Goal: Task Accomplishment & Management: Manage account settings

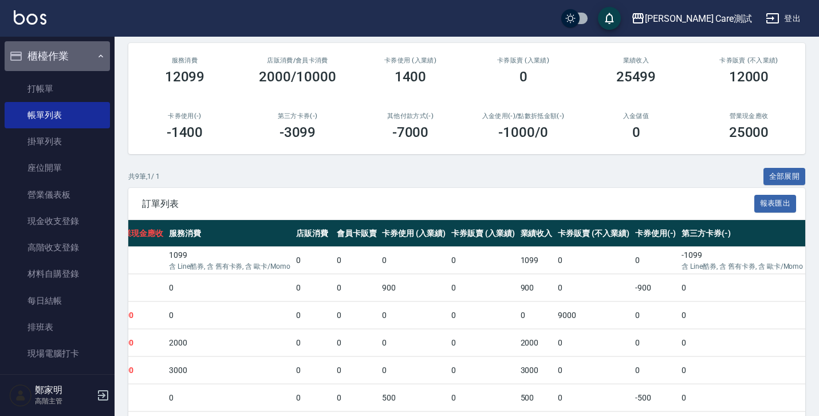
click at [77, 52] on button "櫃檯作業" at bounding box center [57, 56] width 105 height 30
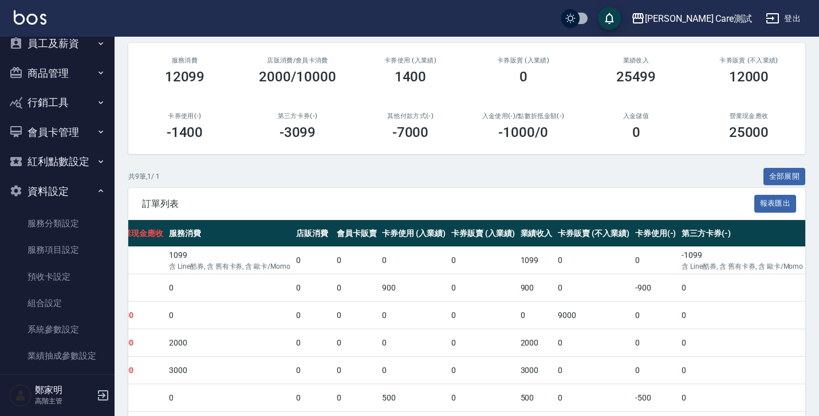
scroll to position [250, 0]
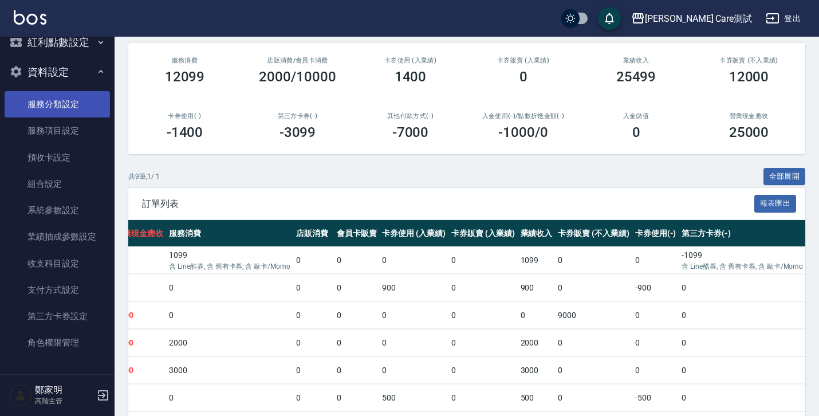
click at [65, 101] on link "服務分類設定" at bounding box center [57, 104] width 105 height 26
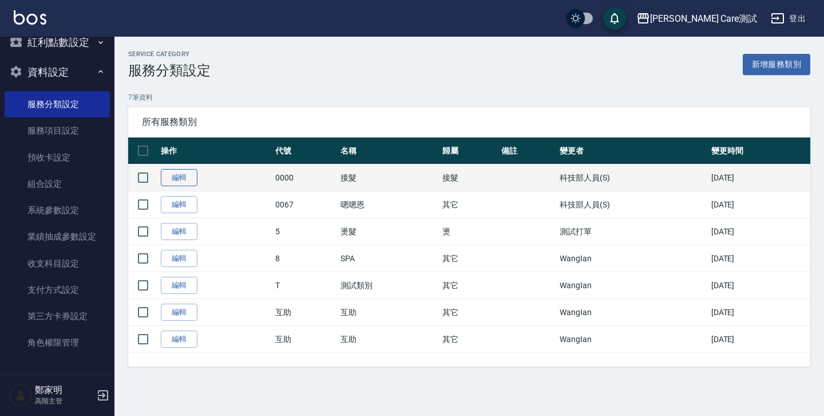
click at [181, 173] on link "編輯" at bounding box center [179, 178] width 37 height 18
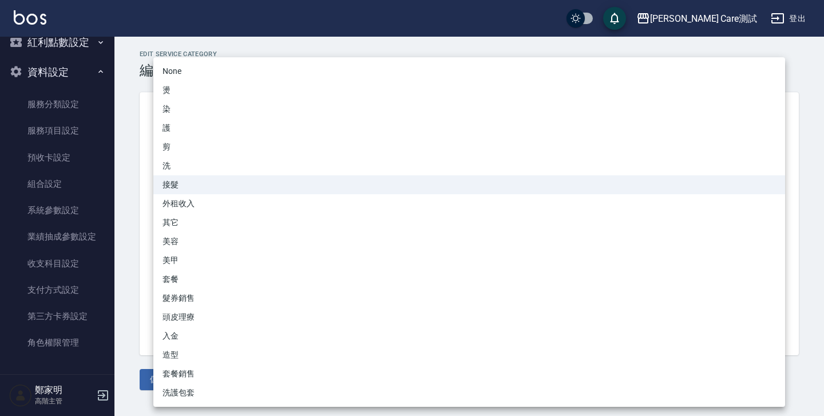
click at [184, 235] on body "[PERSON_NAME] Care測試 登出 櫃檯作業 打帳單 帳單列表 掛單列表 座位開單 營業儀表板 現金收支登錄 高階收支登錄 材料自購登錄 每日結帳…" at bounding box center [412, 208] width 824 height 416
click at [132, 244] on div at bounding box center [412, 208] width 824 height 416
click at [280, 247] on body "[PERSON_NAME] Care測試 登出 櫃檯作業 打帳單 帳單列表 掛單列表 座位開單 營業儀表板 現金收支登錄 高階收支登錄 材料自購登錄 每日結帳…" at bounding box center [412, 208] width 824 height 416
click at [121, 239] on div at bounding box center [412, 208] width 824 height 416
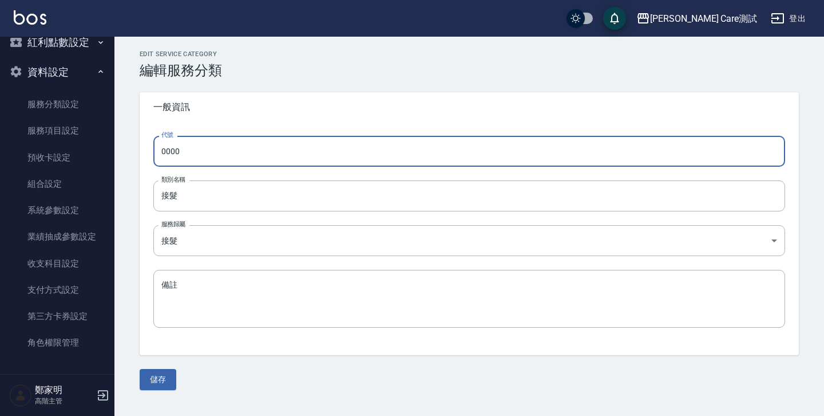
click at [233, 152] on input "0000" at bounding box center [469, 151] width 632 height 31
click at [136, 268] on div "Edit Service Category 編輯服務分類 一般資訊 代號 0000 代號 類別名稱 接髮 類別名稱 服務歸屬 接髮 接髮 服務歸屬 備註 x …" at bounding box center [469, 219] width 687 height 339
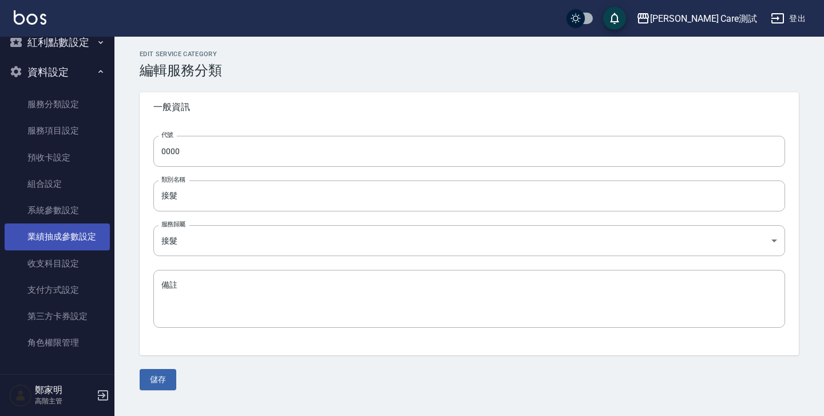
click at [76, 246] on link "業績抽成參數設定" at bounding box center [57, 236] width 105 height 26
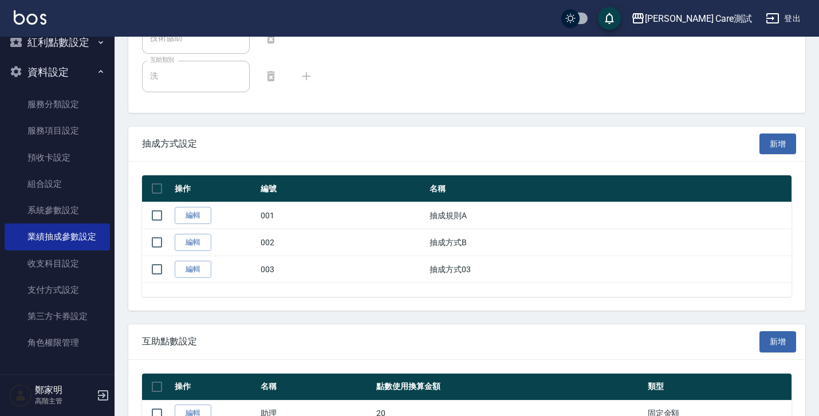
scroll to position [625, 0]
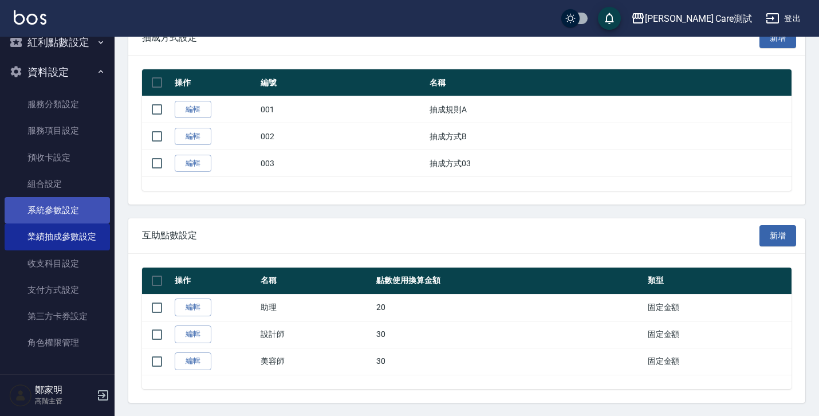
click at [63, 211] on link "系統參數設定" at bounding box center [57, 210] width 105 height 26
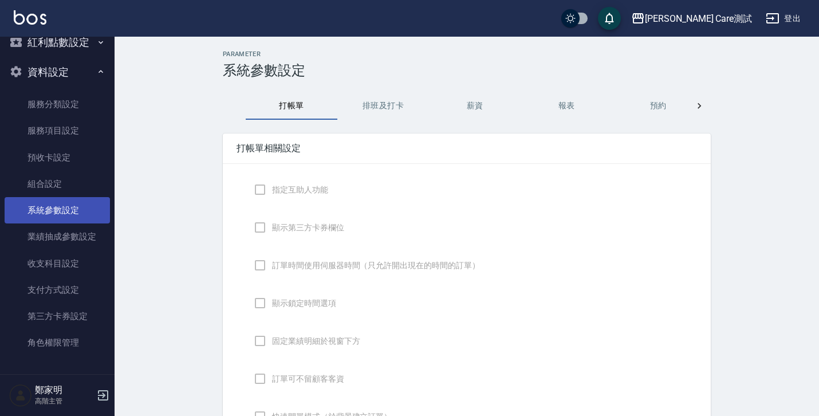
checkbox input "true"
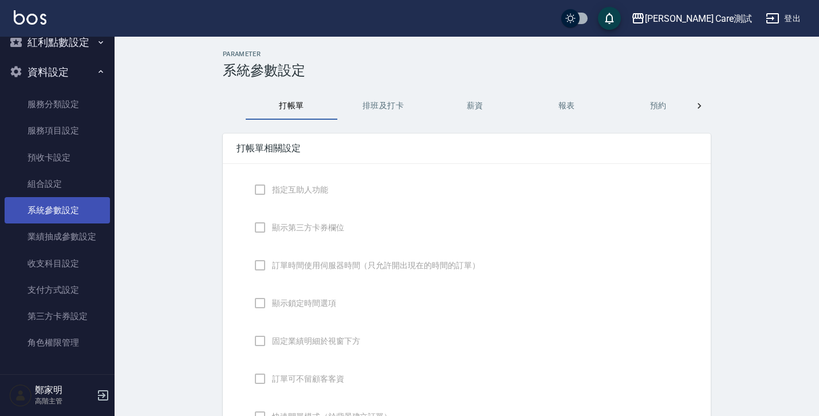
checkbox input "true"
type input "感熱紙(57mm)"
type input "NICKNAME"
type input "LASTORDER"
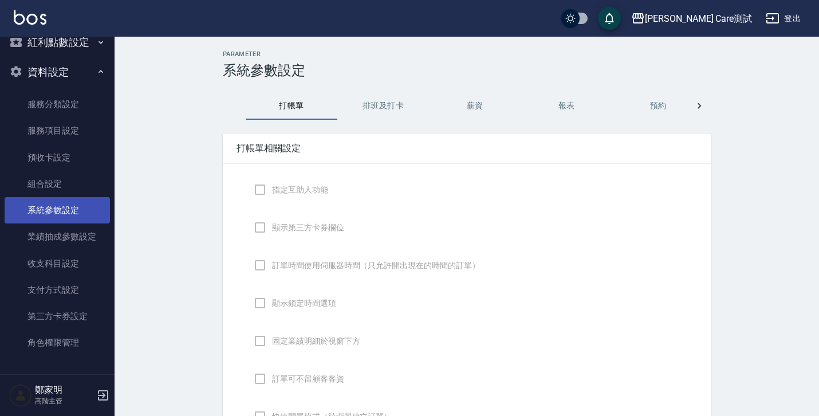
checkbox input "true"
type input "www.yjtytytytj"
checkbox input "true"
type textarea "hello"
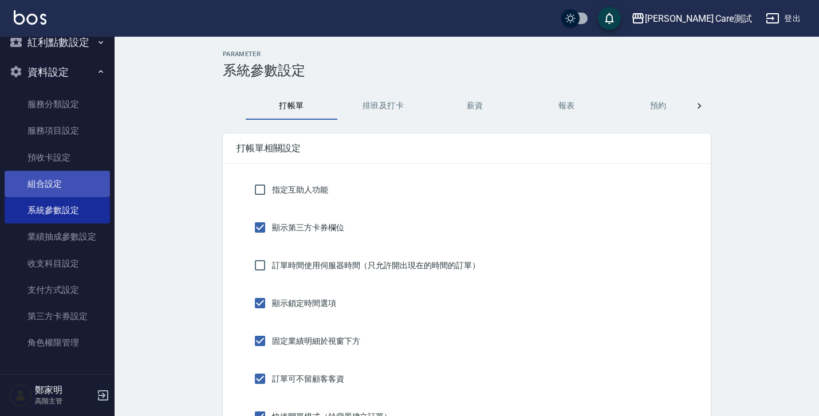
click at [48, 183] on link "組合設定" at bounding box center [57, 184] width 105 height 26
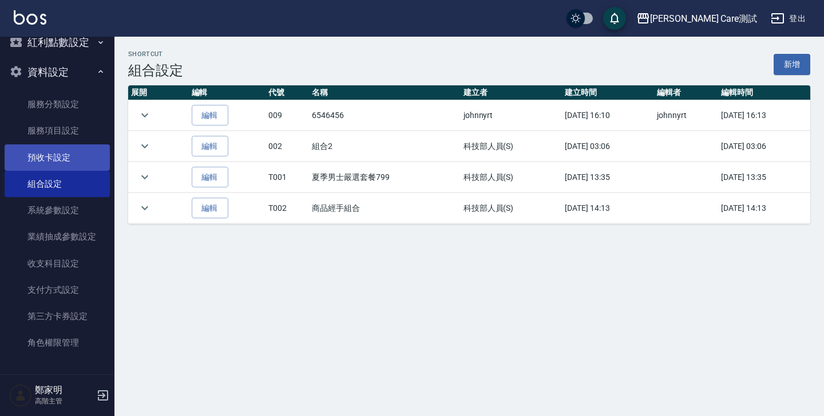
click at [49, 153] on link "預收卡設定" at bounding box center [57, 157] width 105 height 26
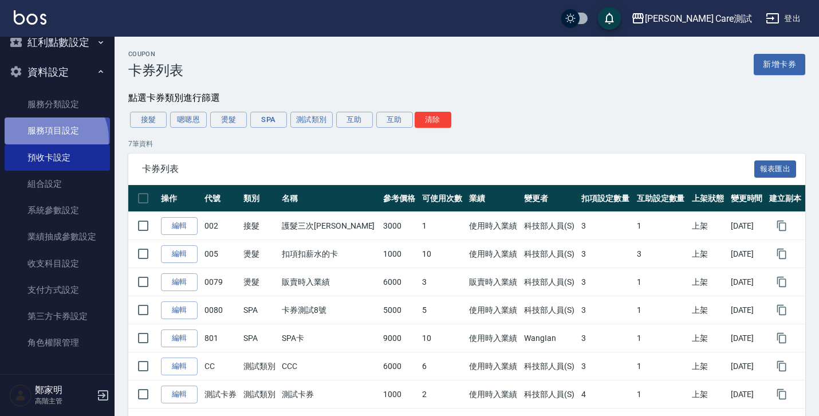
click at [48, 139] on link "服務項目設定" at bounding box center [57, 130] width 105 height 26
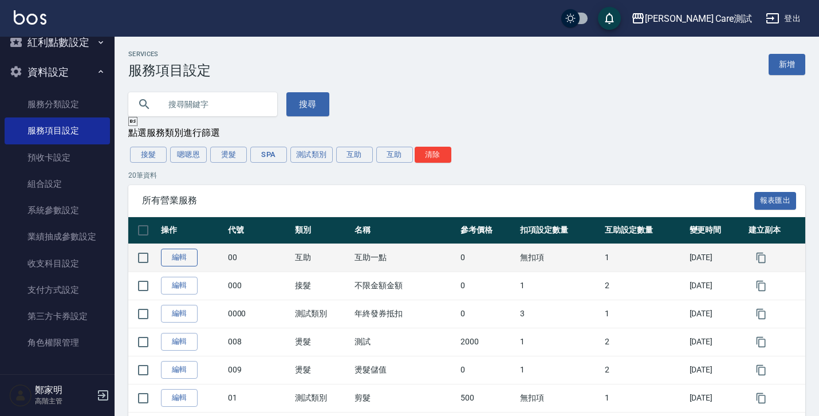
click at [175, 263] on link "編輯" at bounding box center [179, 257] width 37 height 18
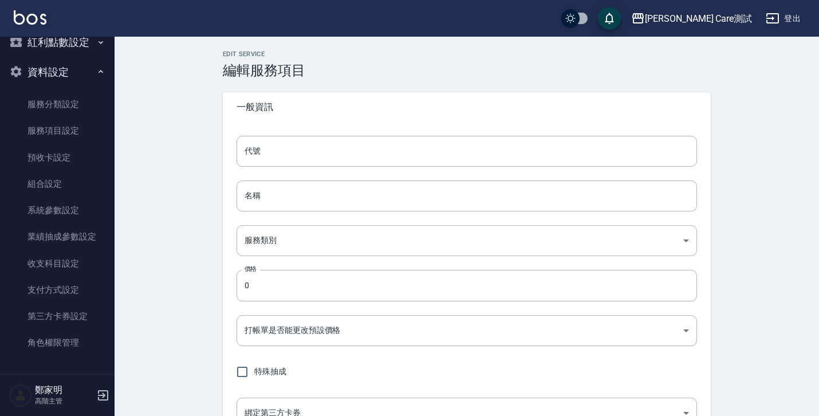
type input "00"
type input "互助一點"
type input "c0b3b409-3f39-4f43-8a50-f4877dfc65cc"
type input "FALSE"
type input "none"
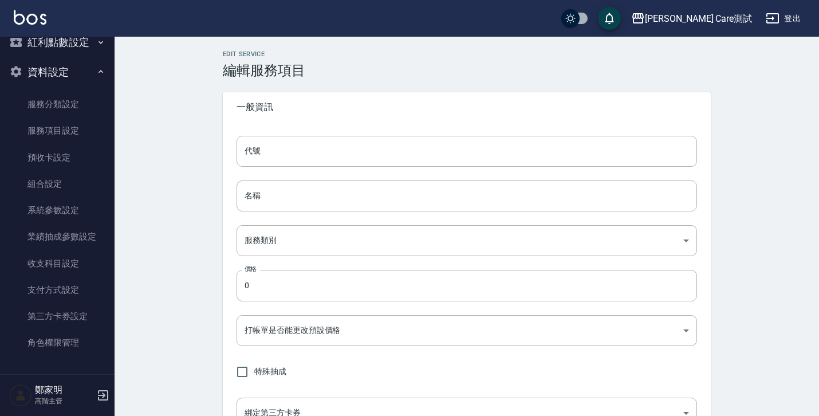
type input "UNSET"
type input "none"
type input "技術協助"
type input "3"
type input "點數"
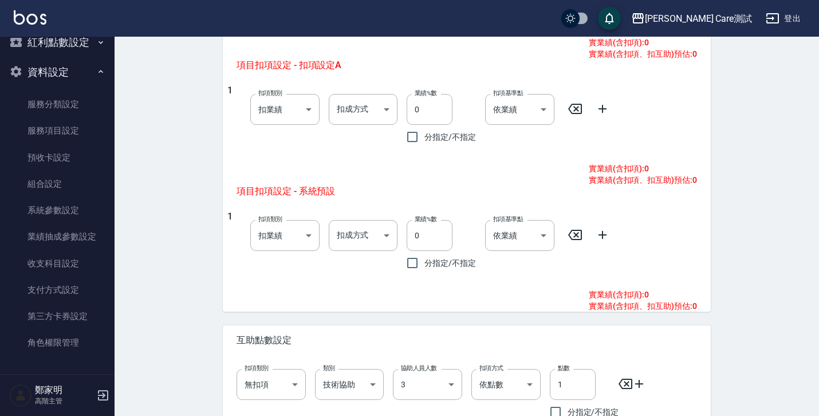
scroll to position [658, 0]
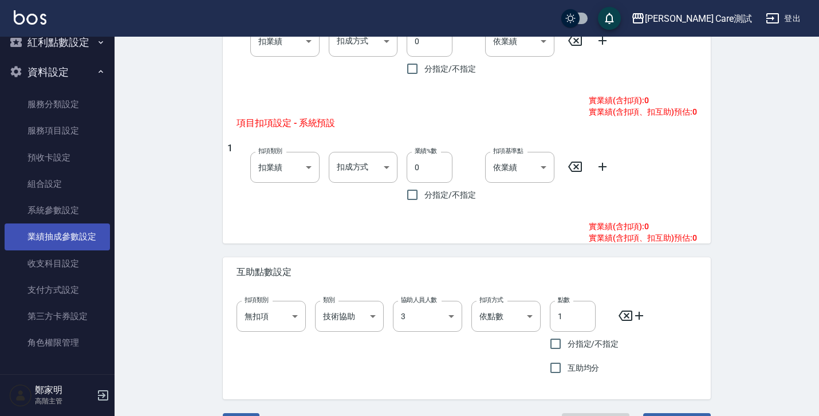
click at [52, 236] on link "業績抽成參數設定" at bounding box center [57, 236] width 105 height 26
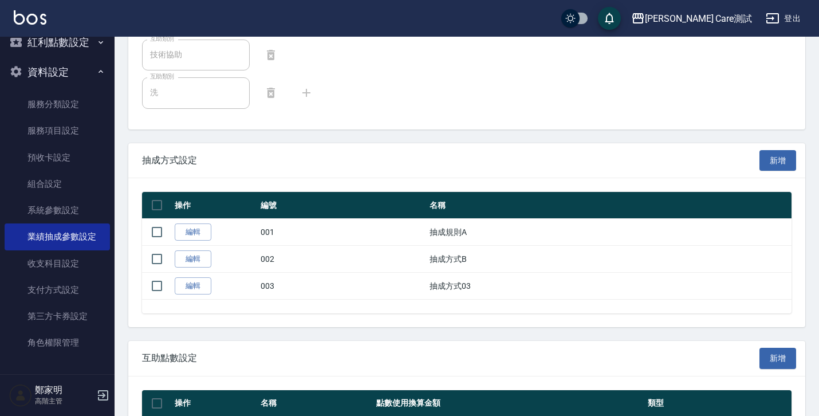
scroll to position [625, 0]
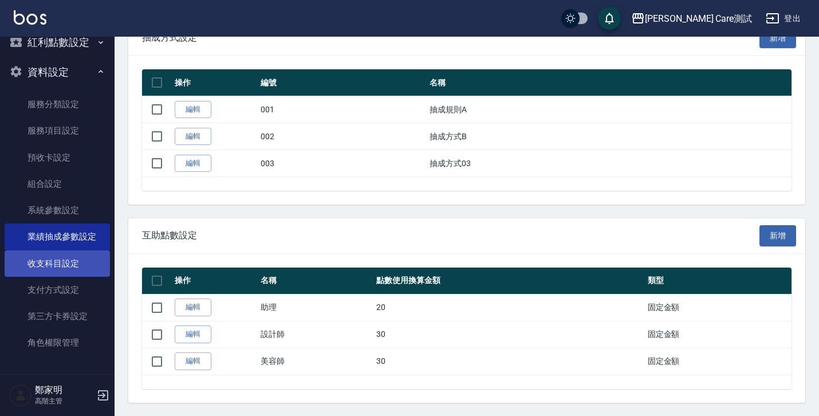
click at [38, 251] on link "收支科目設定" at bounding box center [57, 263] width 105 height 26
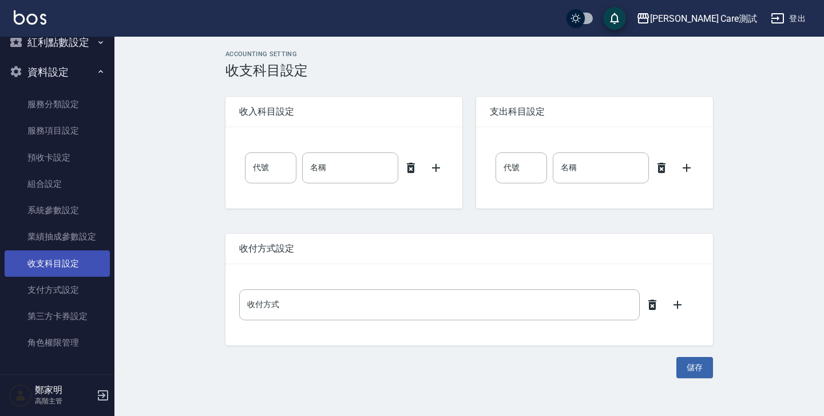
type input "0"
type input "售貨費用"
type input "0"
type input "售貨費用"
type input "零用金"
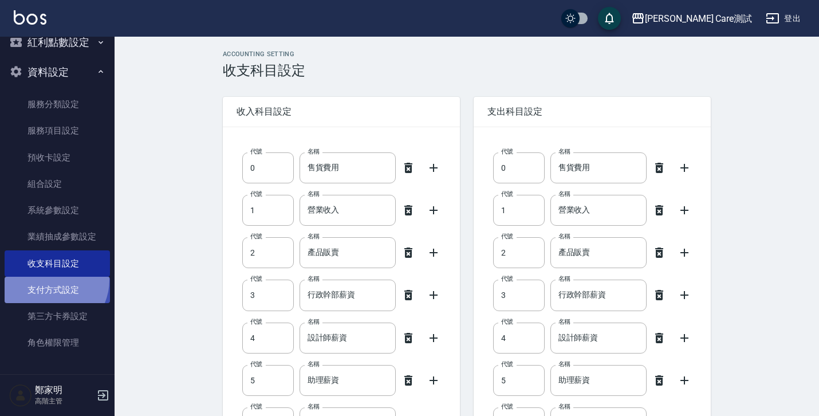
click at [50, 279] on link "支付方式設定" at bounding box center [57, 290] width 105 height 26
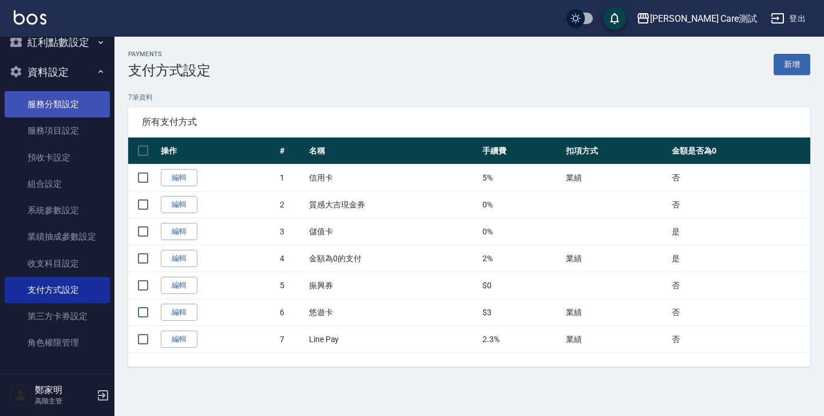
click at [40, 113] on link "服務分類設定" at bounding box center [57, 104] width 105 height 26
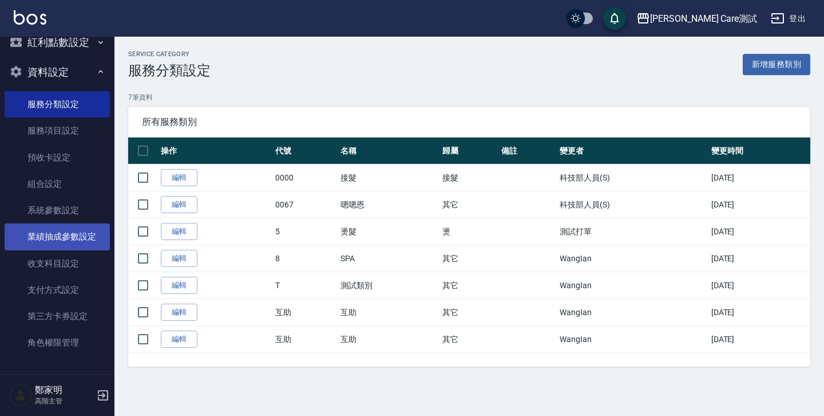
click at [58, 231] on link "業績抽成參數設定" at bounding box center [57, 236] width 105 height 26
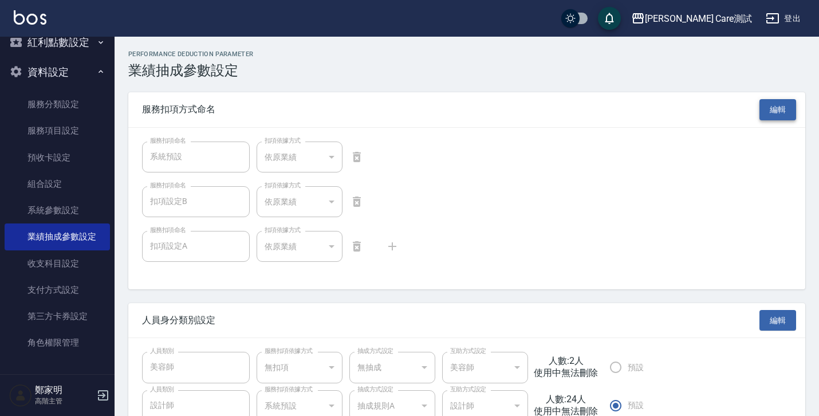
click at [783, 105] on button "編輯" at bounding box center [777, 109] width 37 height 21
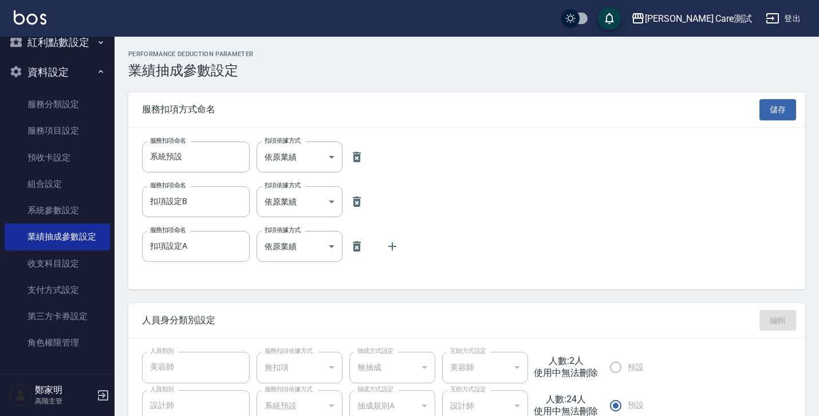
click at [721, 64] on h3 "業績抽成參數設定" at bounding box center [466, 70] width 677 height 16
click at [776, 109] on button "儲存" at bounding box center [777, 109] width 37 height 21
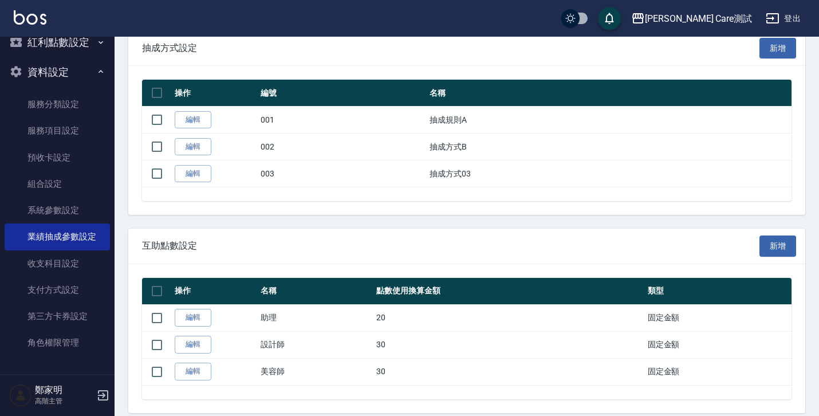
scroll to position [610, 0]
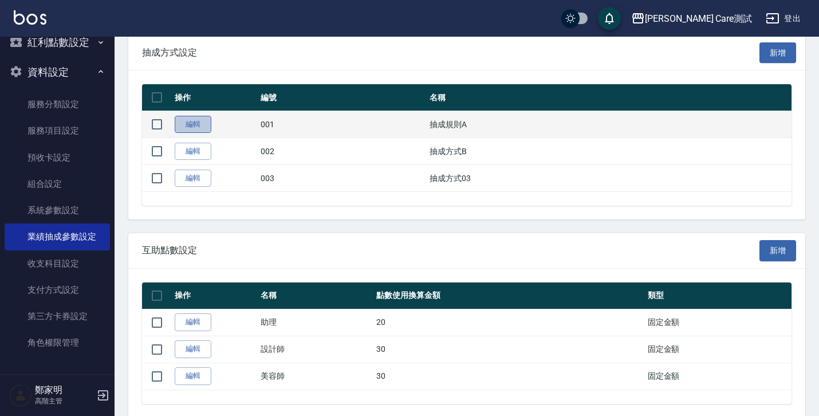
click at [190, 129] on link "編輯" at bounding box center [193, 125] width 37 height 18
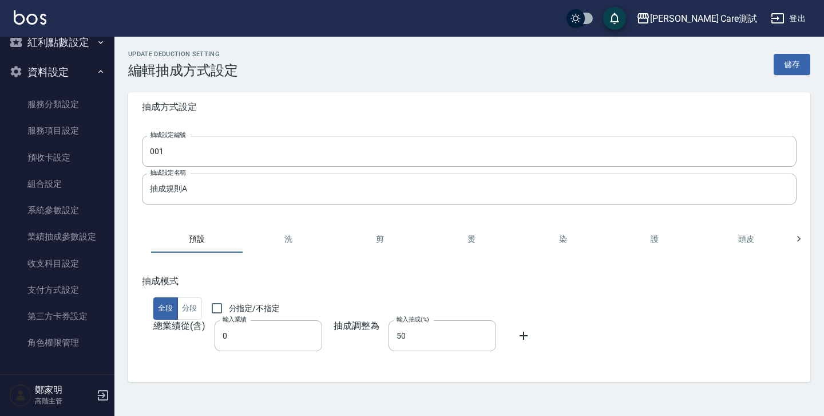
click at [290, 239] on button "洗" at bounding box center [289, 238] width 92 height 27
click at [370, 242] on button "剪" at bounding box center [380, 238] width 92 height 27
click at [449, 242] on button "燙" at bounding box center [472, 238] width 92 height 27
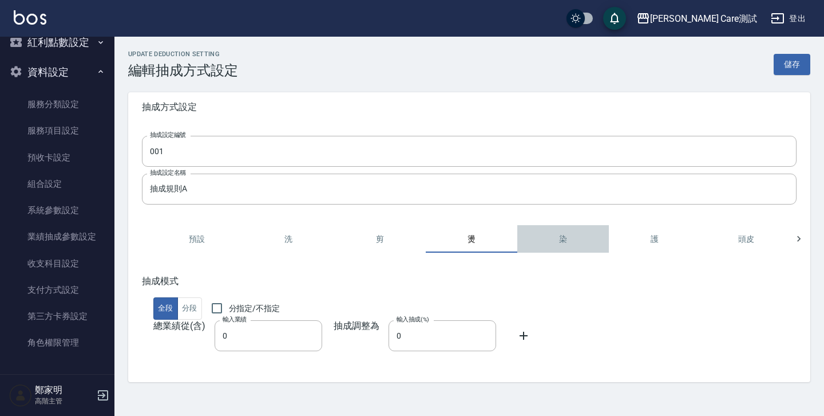
click at [574, 247] on button "染" at bounding box center [564, 238] width 92 height 27
click at [670, 239] on button "護" at bounding box center [655, 238] width 92 height 27
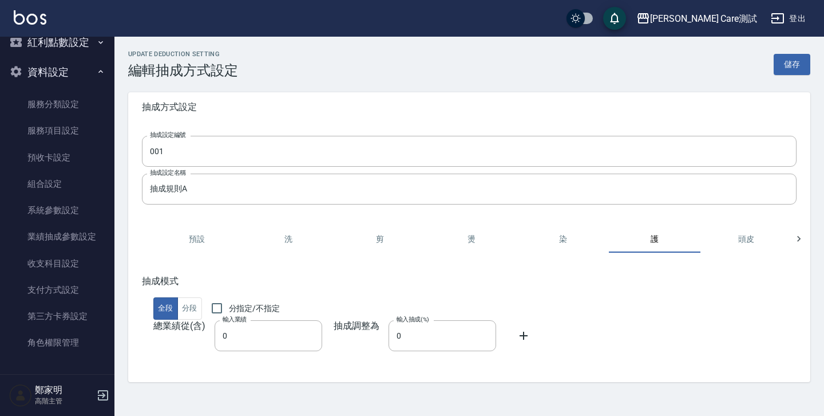
click at [204, 238] on button "預設" at bounding box center [197, 238] width 92 height 27
type input "50"
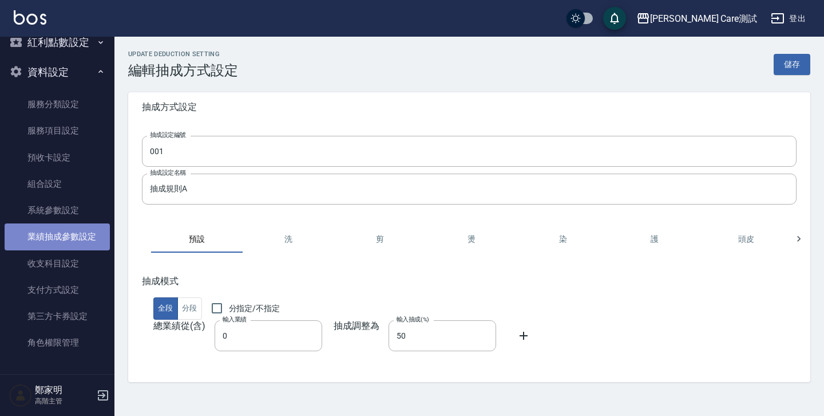
click at [61, 238] on link "業績抽成參數設定" at bounding box center [57, 236] width 105 height 26
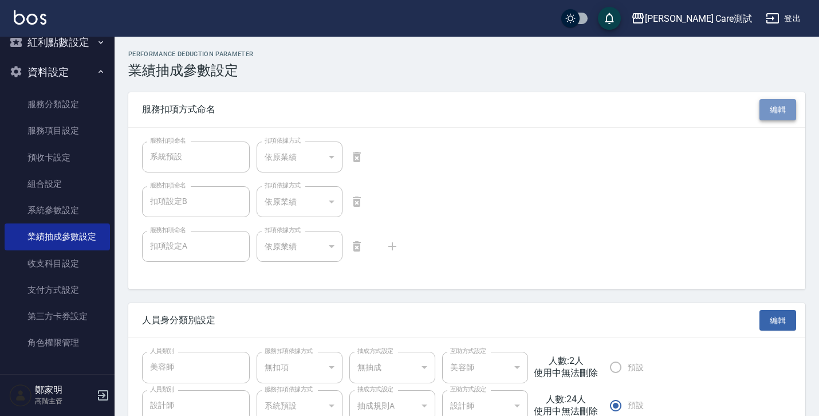
click at [775, 114] on button "編輯" at bounding box center [777, 109] width 37 height 21
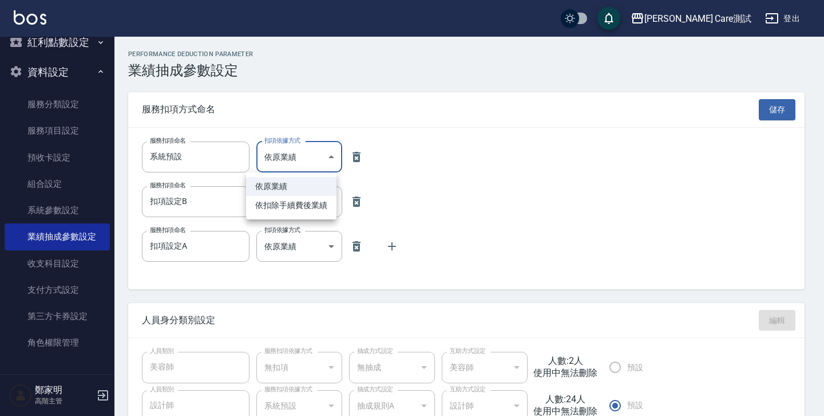
click at [409, 112] on div at bounding box center [412, 208] width 824 height 416
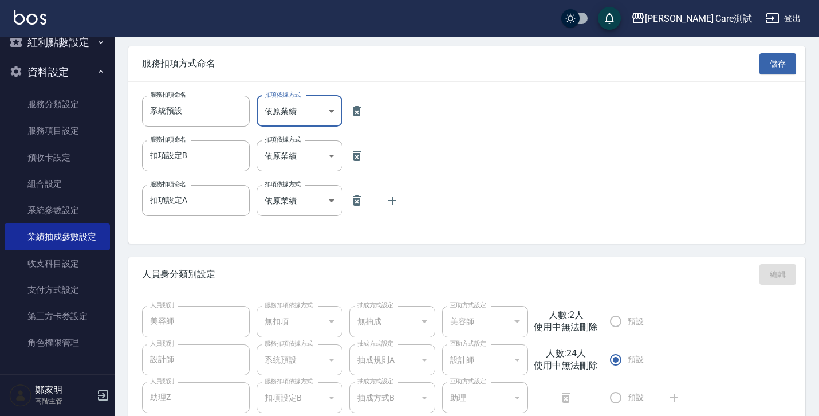
scroll to position [109, 0]
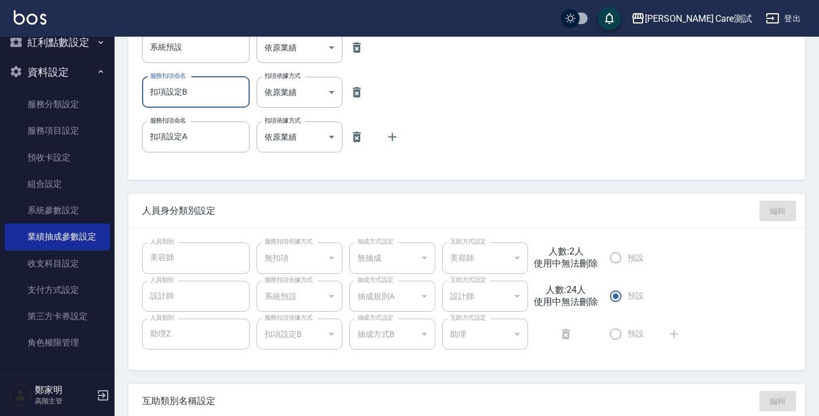
click at [226, 93] on input "扣項設定B" at bounding box center [196, 92] width 108 height 31
click at [282, 173] on div "服務扣項命名 系統預設 服務扣項命名 扣項依據方式 依原業績 BYORIGIN 扣項依據方式 服務扣項命名 扣項設定B 服務扣項命名 扣項依據方式 依原業績 …" at bounding box center [466, 98] width 677 height 161
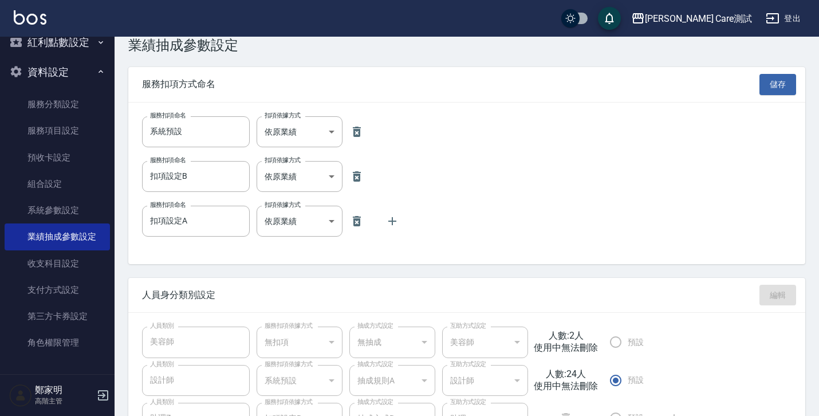
scroll to position [0, 0]
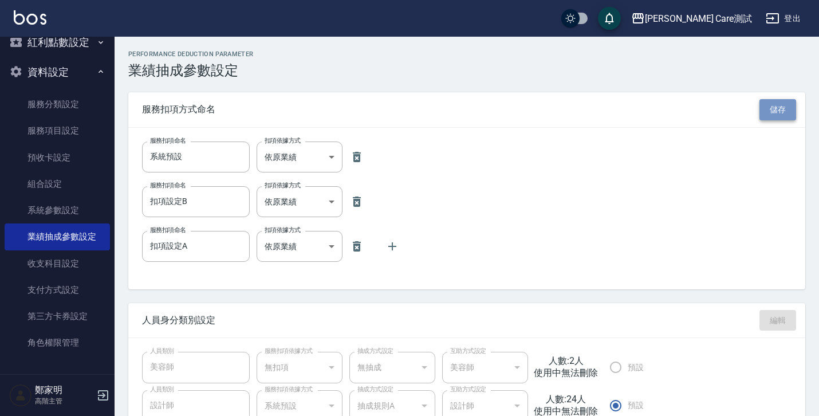
click at [778, 107] on button "儲存" at bounding box center [777, 109] width 37 height 21
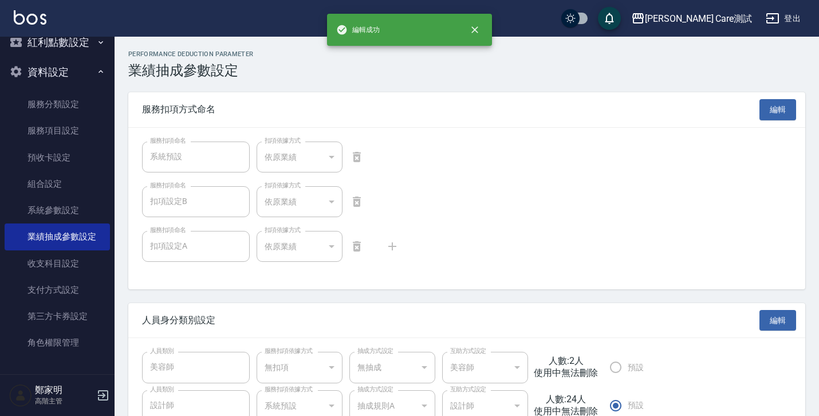
scroll to position [210, 0]
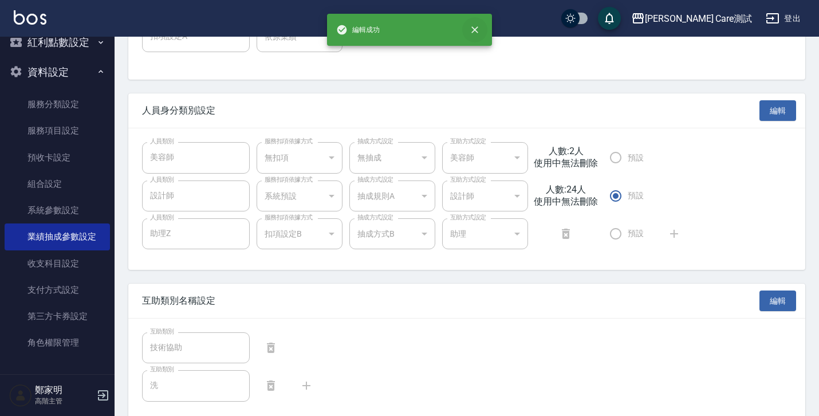
click at [472, 30] on icon "close" at bounding box center [474, 29] width 11 height 11
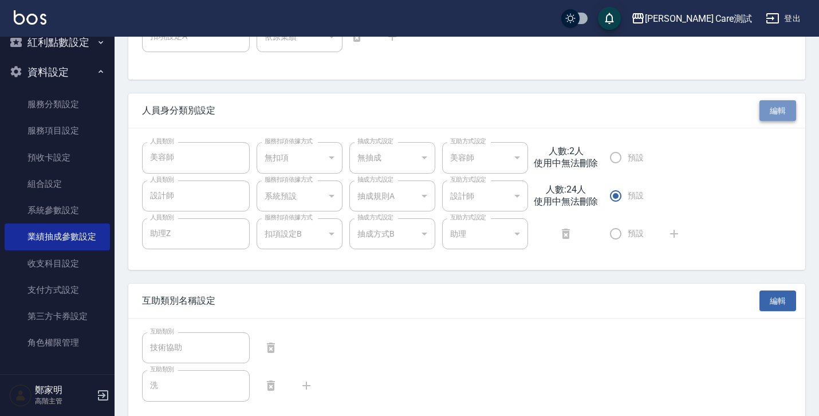
click at [790, 111] on button "編輯" at bounding box center [777, 110] width 37 height 21
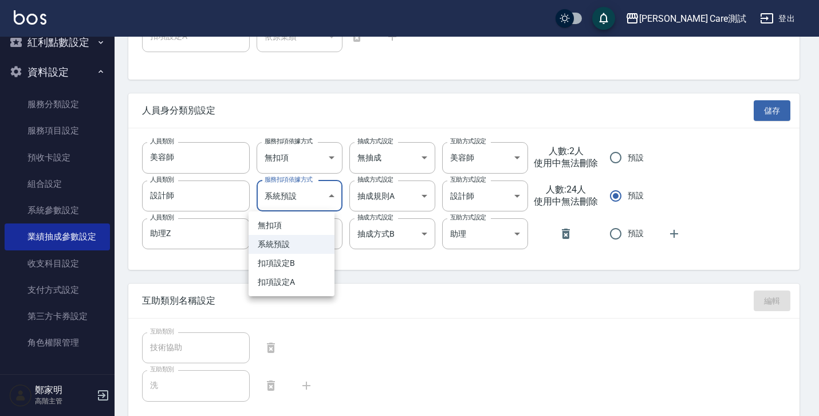
click at [316, 196] on body "[PERSON_NAME] Care測試 登出 櫃檯作業 打帳單 帳單列表 掛單列表 座位開單 營業儀表板 現金收支登錄 高階收支登錄 材料自購登錄 每日結帳…" at bounding box center [409, 310] width 819 height 1041
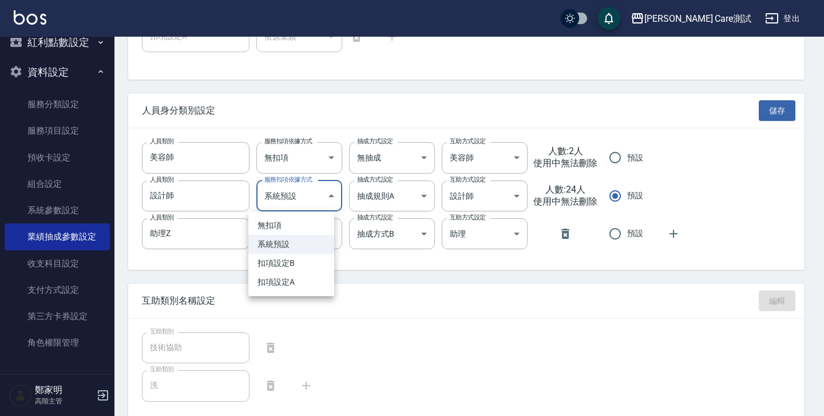
click at [316, 196] on div at bounding box center [412, 208] width 824 height 416
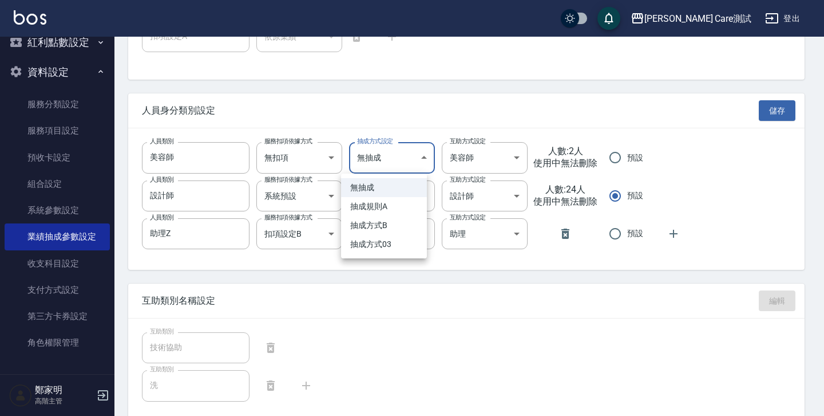
click at [406, 159] on body "[PERSON_NAME] Care測試 登出 櫃檯作業 打帳單 帳單列表 掛單列表 座位開單 營業儀表板 現金收支登錄 高階收支登錄 材料自購登錄 每日結帳…" at bounding box center [412, 310] width 824 height 1041
click at [406, 159] on div at bounding box center [412, 208] width 824 height 416
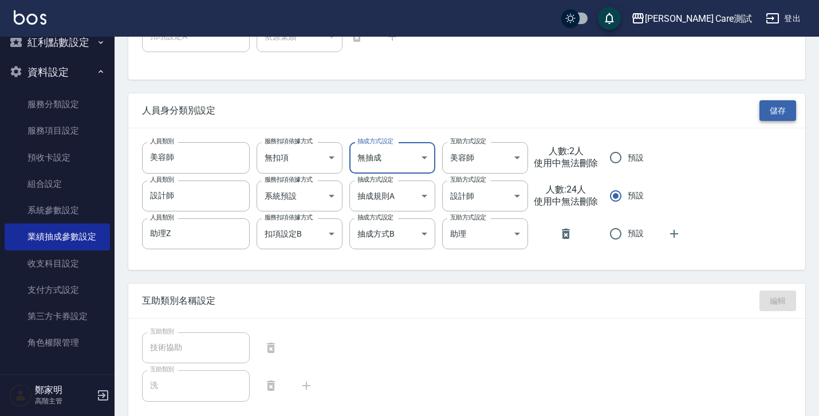
click at [779, 112] on button "儲存" at bounding box center [777, 110] width 37 height 21
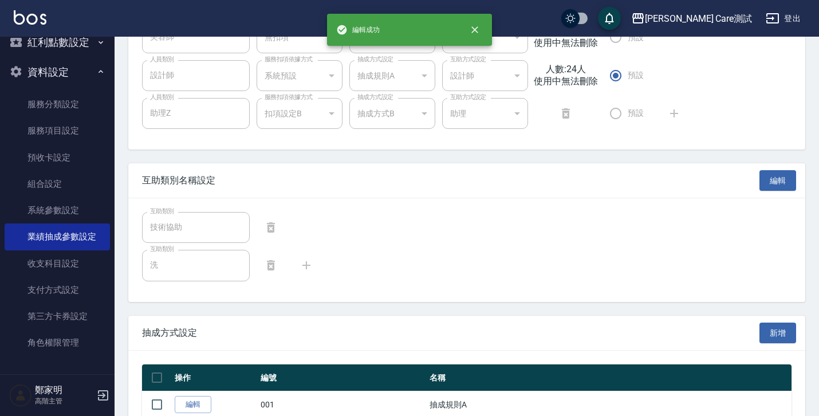
scroll to position [441, 0]
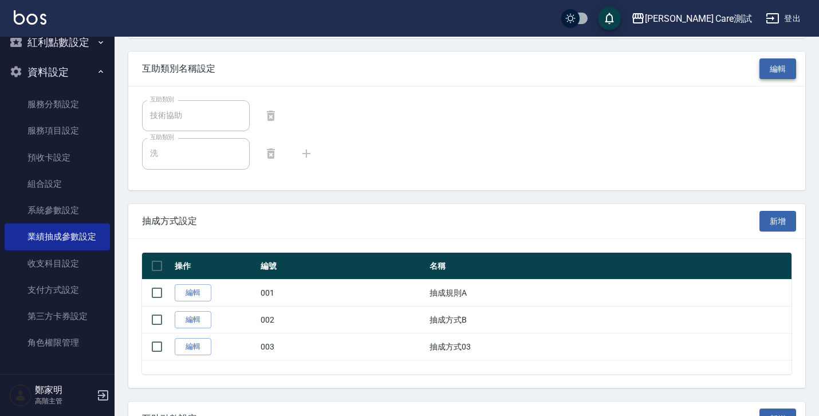
click at [779, 69] on button "編輯" at bounding box center [777, 68] width 37 height 21
click at [177, 119] on input "技術協助" at bounding box center [196, 115] width 108 height 31
click at [185, 152] on input "洗" at bounding box center [196, 153] width 108 height 31
click at [242, 201] on div "Performance Deduction Parameter 業績抽成參數設定 服務扣項方式命名 編輯 服務扣項命名 系統預設 服務扣項命名 扣項依據方式 …" at bounding box center [466, 97] width 704 height 977
click at [771, 69] on button "儲存" at bounding box center [777, 68] width 37 height 21
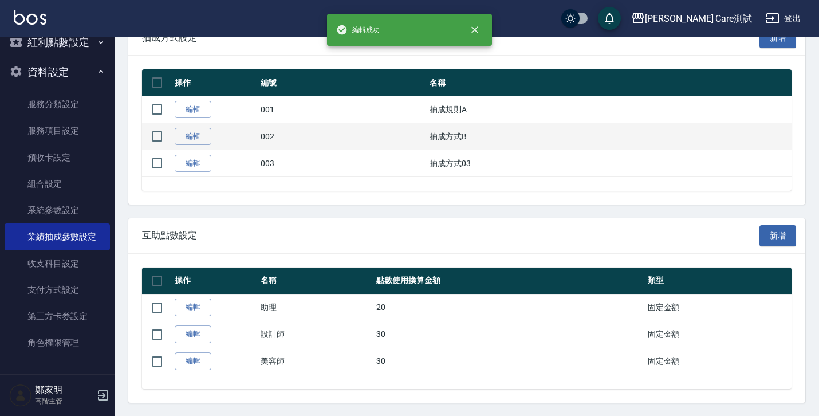
scroll to position [555, 0]
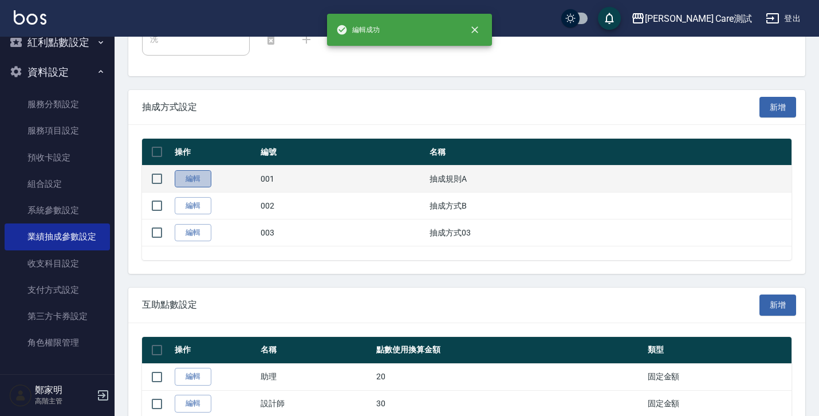
click at [204, 180] on link "編輯" at bounding box center [193, 179] width 37 height 18
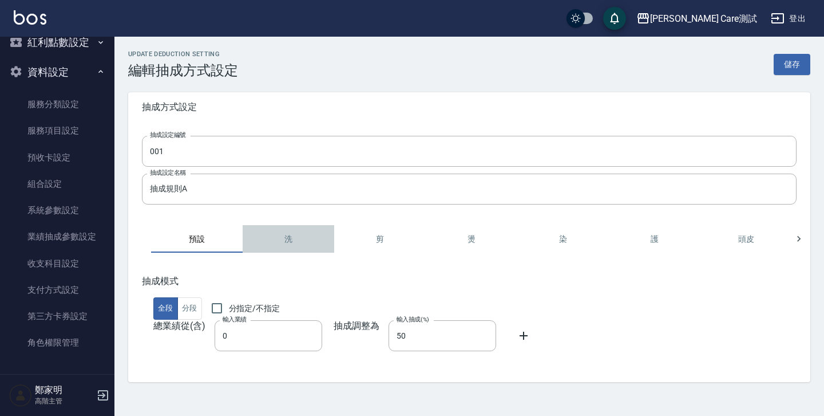
click at [290, 242] on button "洗" at bounding box center [289, 238] width 92 height 27
type input "0"
click at [374, 244] on button "剪" at bounding box center [380, 238] width 92 height 27
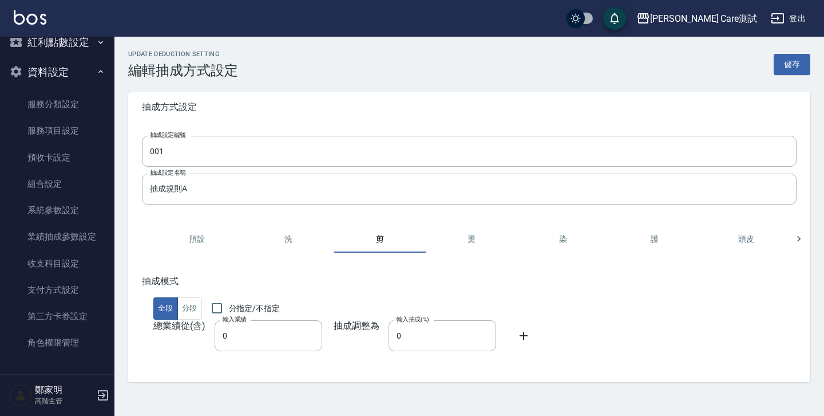
click at [504, 220] on div "抽成方式設定 抽成設定編號 001 抽成設定編號 抽成設定名稱 抽成規則A 抽成設定名稱 預設 洗 剪 燙 染 護 頭皮 接髮 造型 spa 瓦皮 其它 抽成…" at bounding box center [469, 237] width 682 height 290
click at [493, 227] on button "燙" at bounding box center [472, 238] width 92 height 27
click at [555, 246] on button "染" at bounding box center [564, 238] width 92 height 27
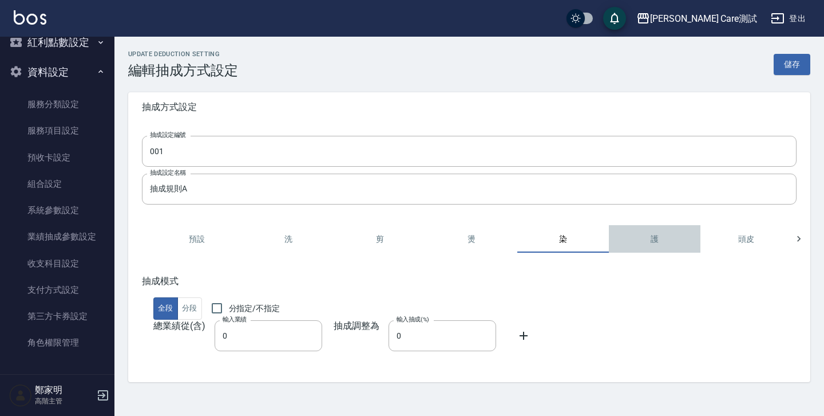
click at [670, 243] on button "護" at bounding box center [655, 238] width 92 height 27
click at [749, 241] on button "頭皮" at bounding box center [747, 238] width 92 height 27
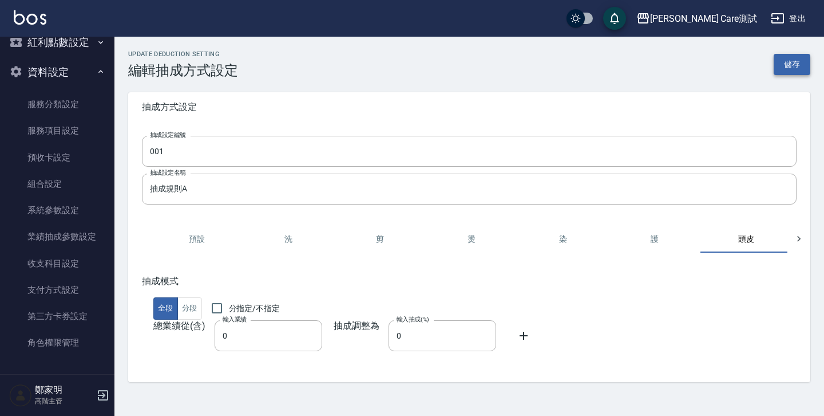
click at [785, 67] on button "儲存" at bounding box center [792, 64] width 37 height 21
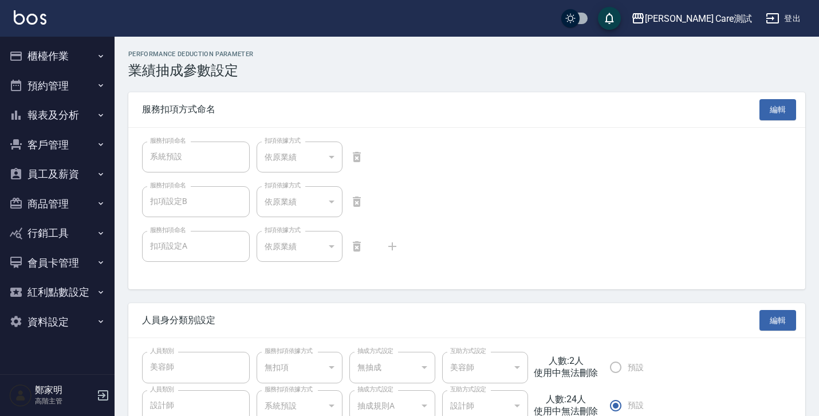
scroll to position [625, 0]
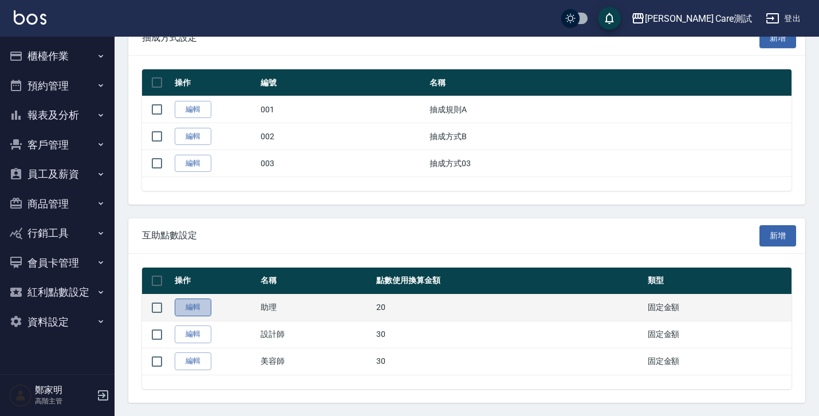
click at [191, 313] on link "編輯" at bounding box center [193, 307] width 37 height 18
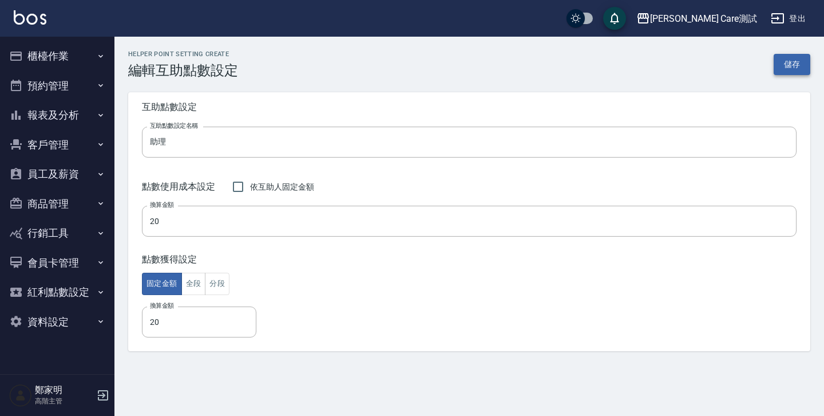
click at [789, 61] on button "儲存" at bounding box center [792, 64] width 37 height 21
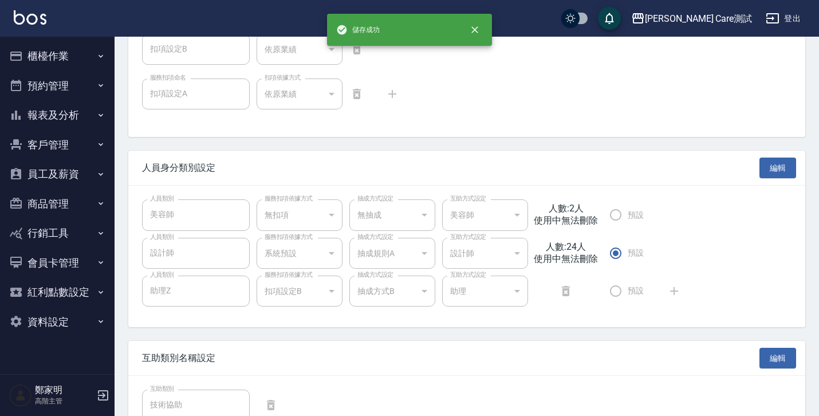
scroll to position [625, 0]
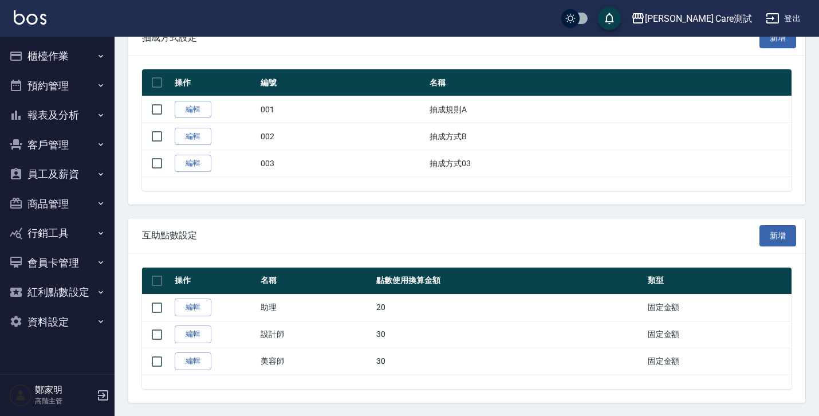
click at [77, 317] on button "資料設定" at bounding box center [57, 322] width 105 height 30
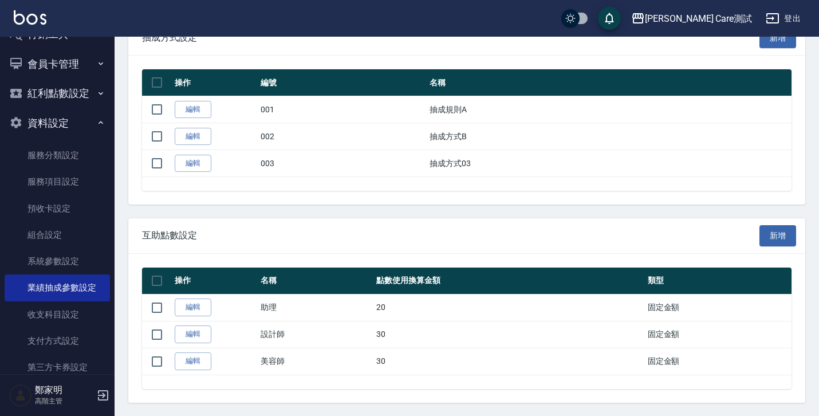
scroll to position [250, 0]
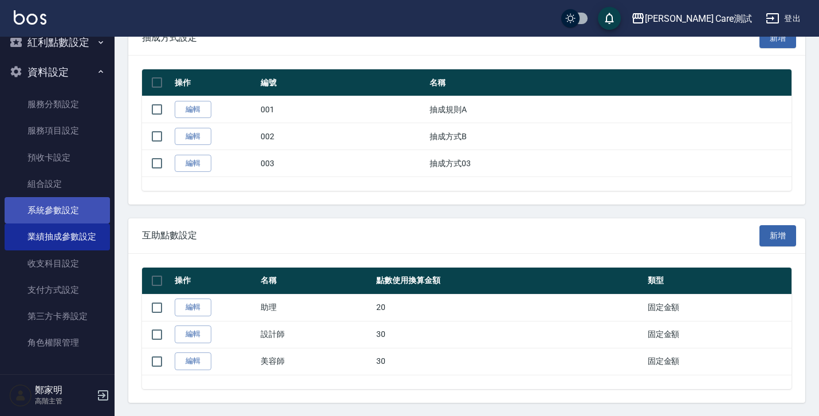
click at [52, 210] on link "系統參數設定" at bounding box center [57, 210] width 105 height 26
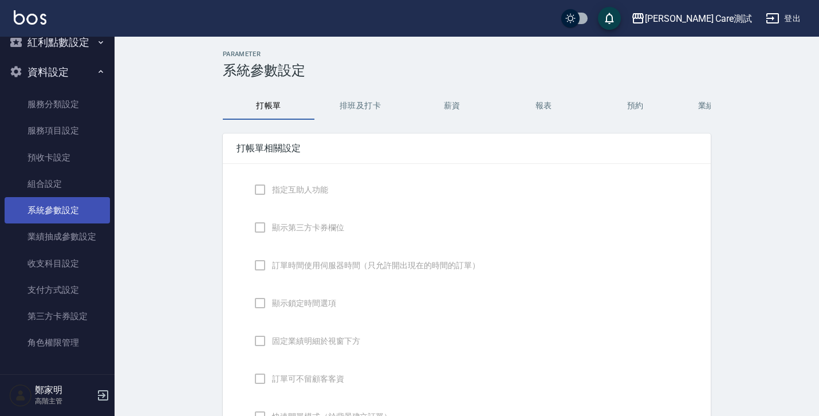
checkbox input "true"
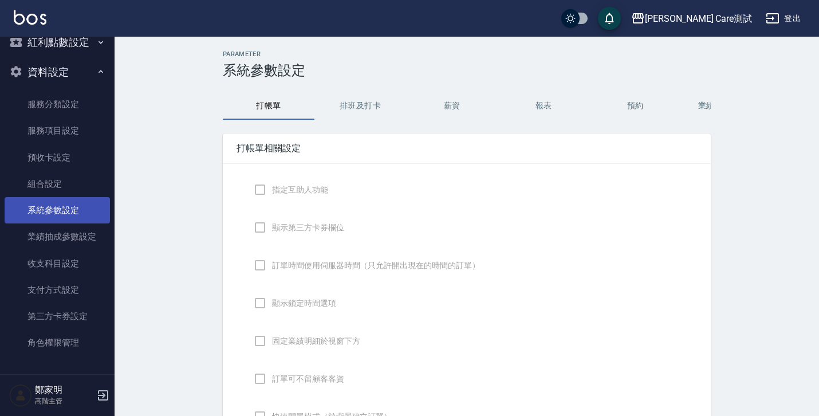
checkbox input "true"
type input "感熱紙(57mm)"
type input "NICKNAME"
type input "LASTORDER"
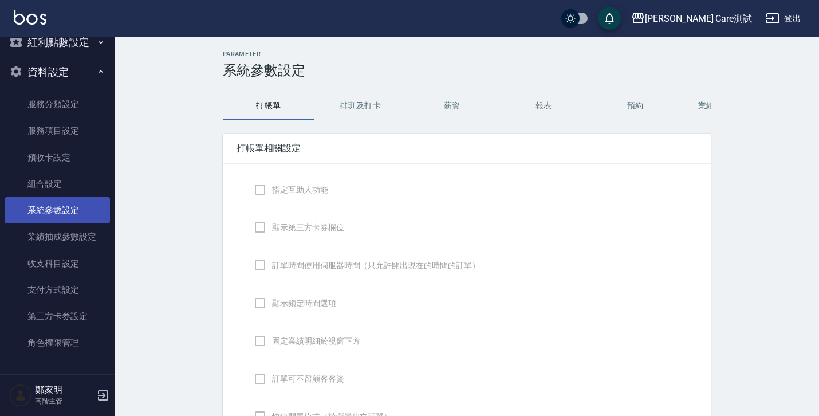
checkbox input "true"
type input "www.yjtytytytj"
checkbox input "true"
type textarea "hello"
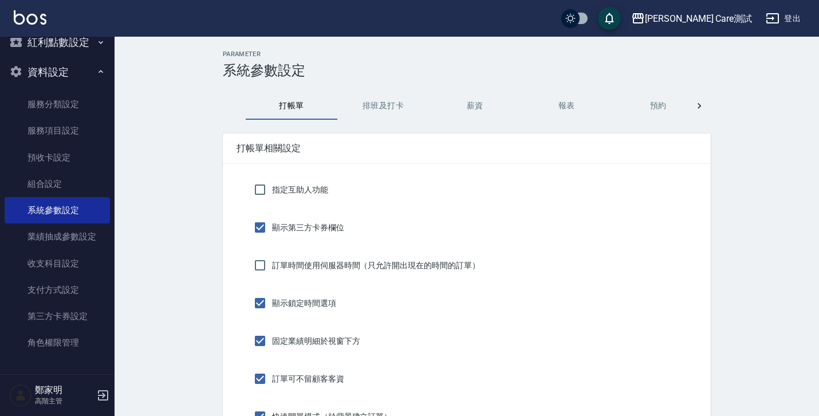
click at [484, 100] on button "薪資" at bounding box center [475, 105] width 92 height 27
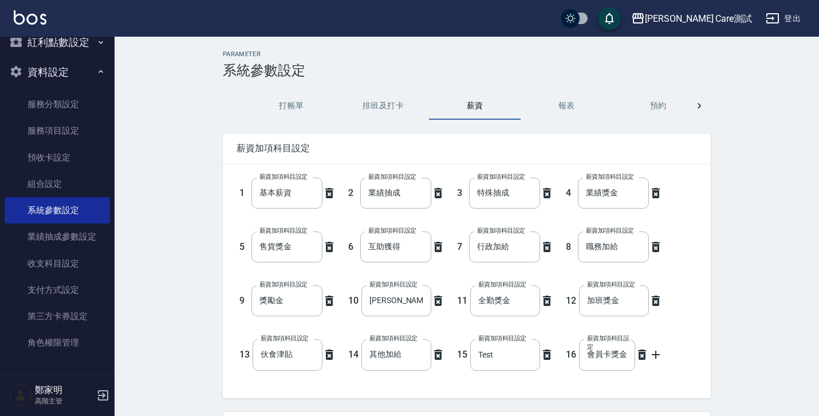
click at [578, 113] on button "報表" at bounding box center [566, 105] width 92 height 27
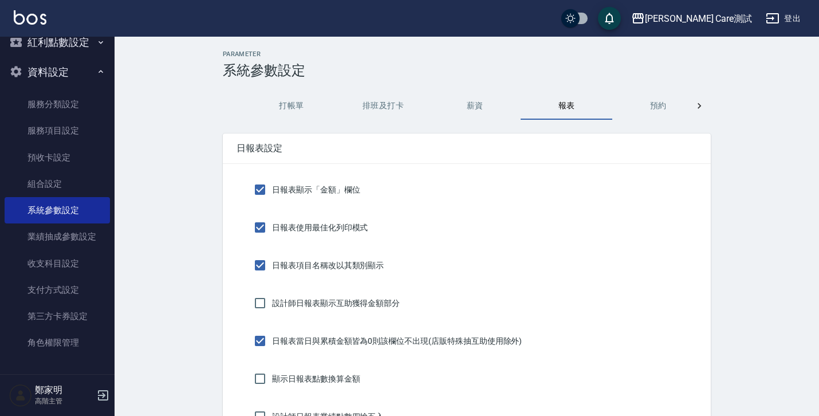
click at [646, 105] on button "預約" at bounding box center [658, 105] width 92 height 27
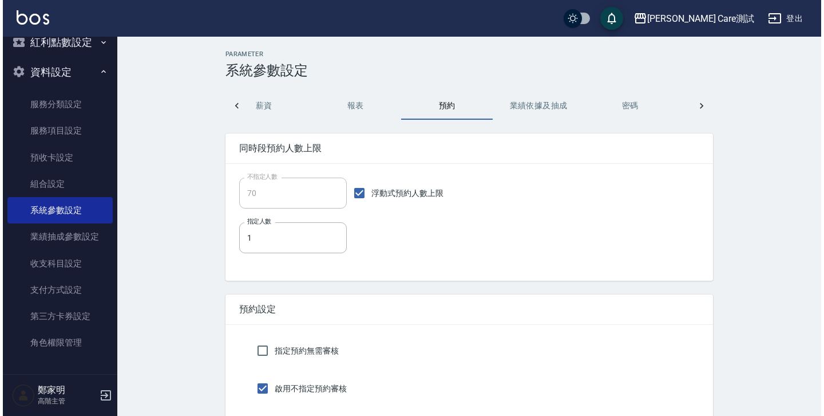
scroll to position [0, 215]
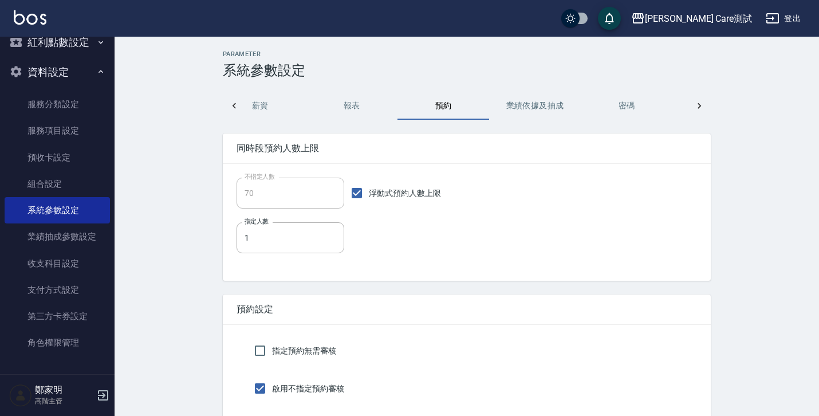
click at [516, 114] on button "業績依據及抽成" at bounding box center [535, 105] width 92 height 27
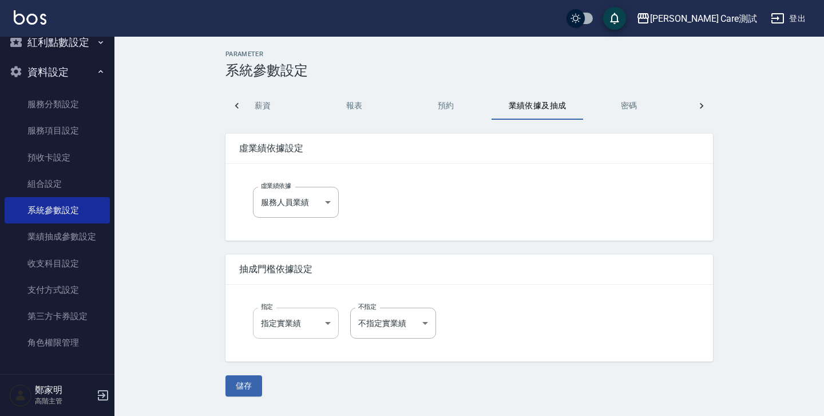
click at [329, 317] on body "[PERSON_NAME] Care測試 登出 櫃檯作業 打帳單 帳單列表 掛單列表 座位開單 營業儀表板 現金收支登錄 高階收支登錄 材料自購登錄 每日結帳…" at bounding box center [412, 208] width 824 height 416
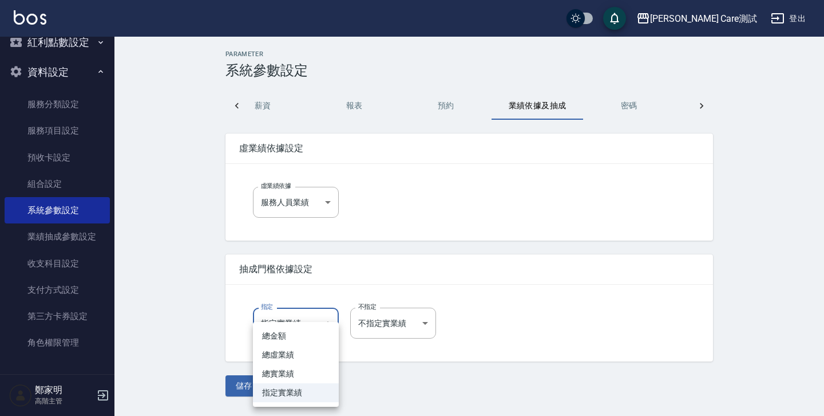
click at [398, 308] on div at bounding box center [412, 208] width 824 height 416
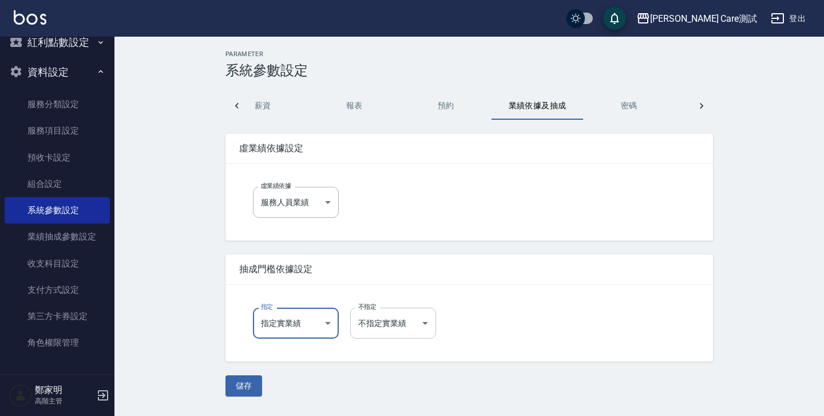
click at [396, 321] on body "[PERSON_NAME] Care測試 登出 櫃檯作業 打帳單 帳單列表 掛單列表 座位開單 營業儀表板 現金收支登錄 高階收支登錄 材料自購登錄 每日結帳…" at bounding box center [412, 208] width 824 height 416
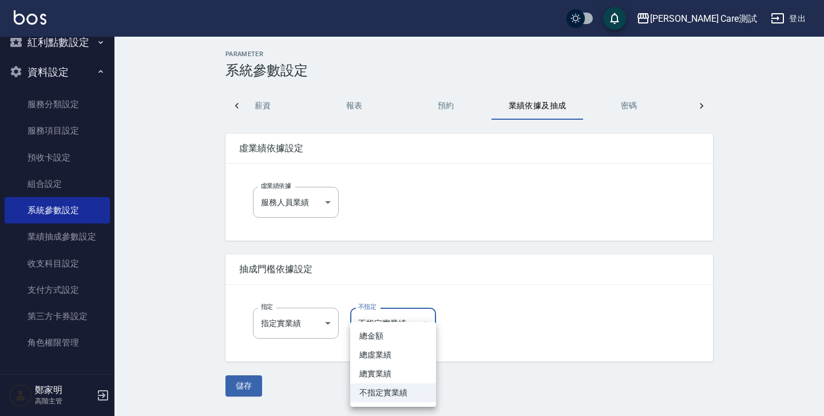
click at [299, 192] on div at bounding box center [412, 208] width 824 height 416
click at [309, 198] on body "[PERSON_NAME] Care測試 登出 櫃檯作業 打帳單 帳單列表 掛單列表 座位開單 營業儀表板 現金收支登錄 高階收支登錄 材料自購登錄 每日結帳…" at bounding box center [412, 208] width 824 height 416
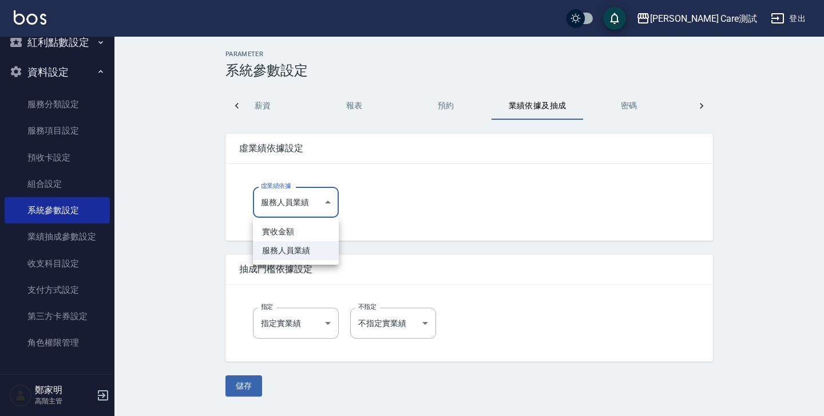
click at [481, 237] on div at bounding box center [412, 208] width 824 height 416
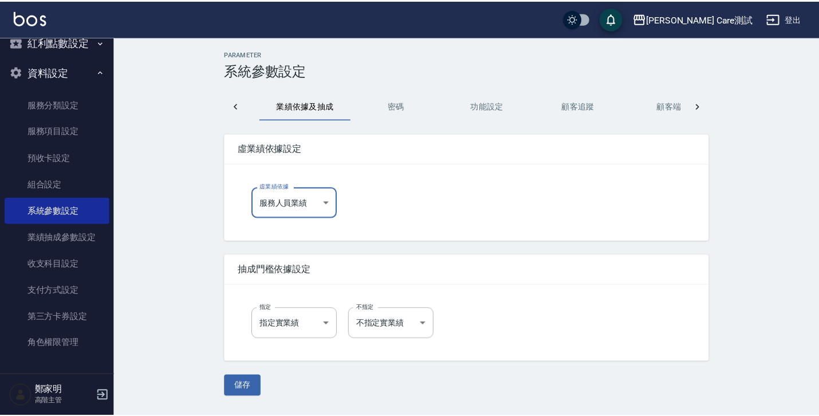
scroll to position [0, 448]
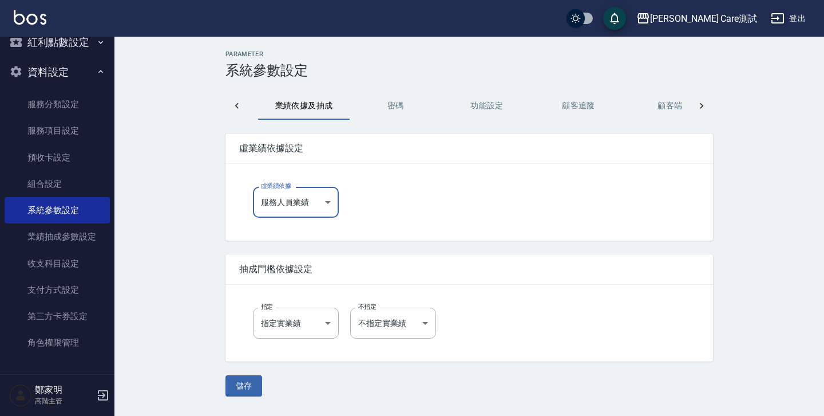
click at [492, 115] on button "功能設定" at bounding box center [487, 105] width 92 height 27
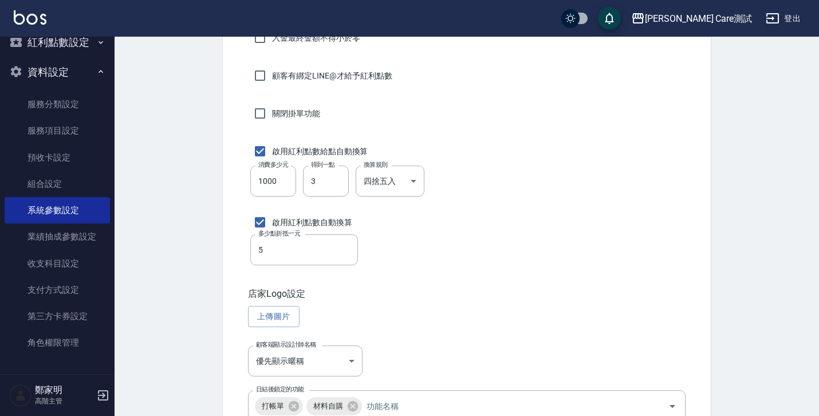
scroll to position [779, 0]
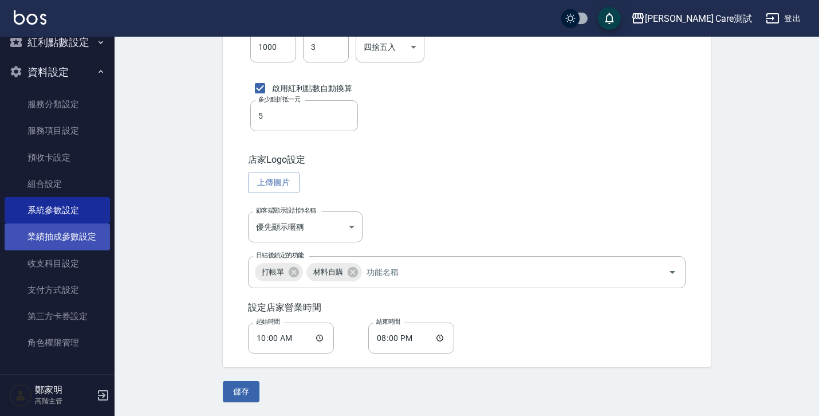
click at [47, 244] on link "業績抽成參數設定" at bounding box center [57, 236] width 105 height 26
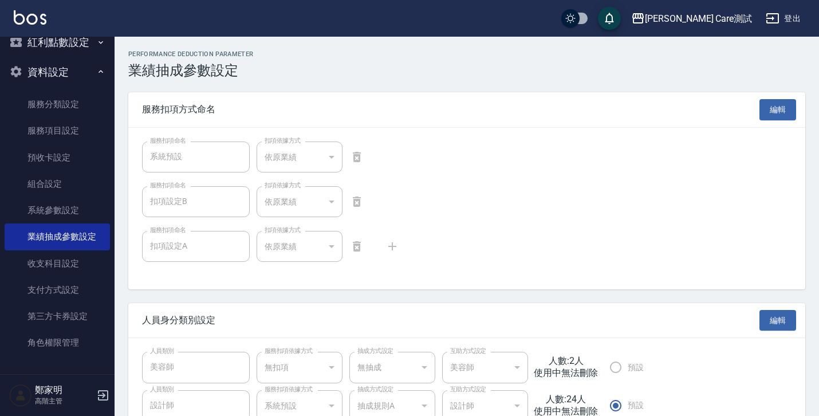
scroll to position [625, 0]
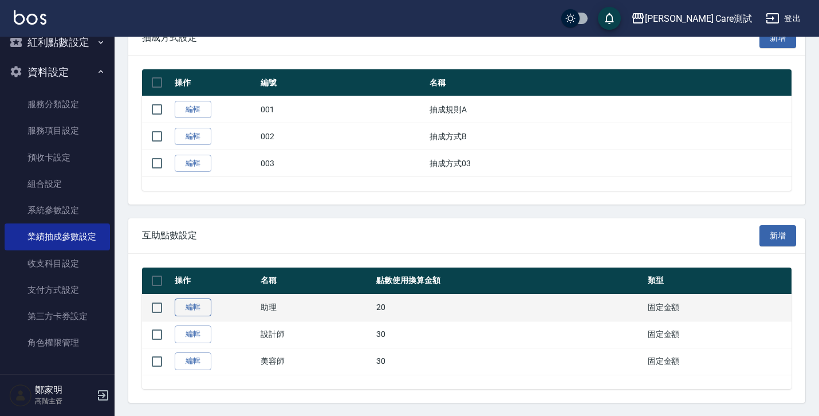
click at [198, 309] on link "編輯" at bounding box center [193, 307] width 37 height 18
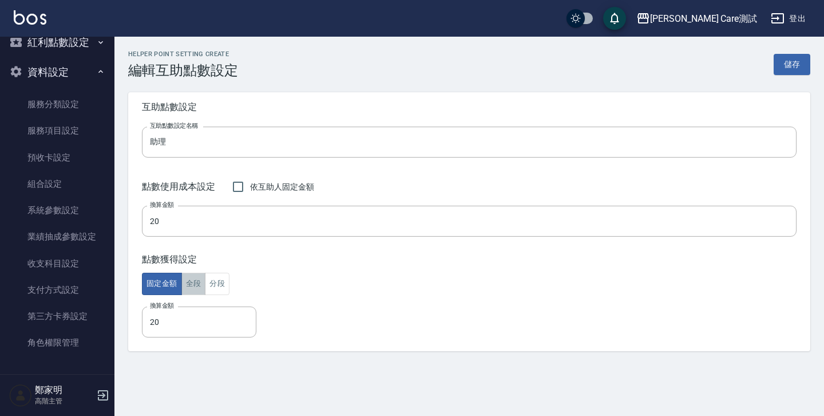
click at [189, 291] on button "全段" at bounding box center [193, 284] width 25 height 22
click at [162, 287] on button "固定金額" at bounding box center [162, 284] width 40 height 22
click at [54, 187] on link "組合設定" at bounding box center [57, 184] width 105 height 26
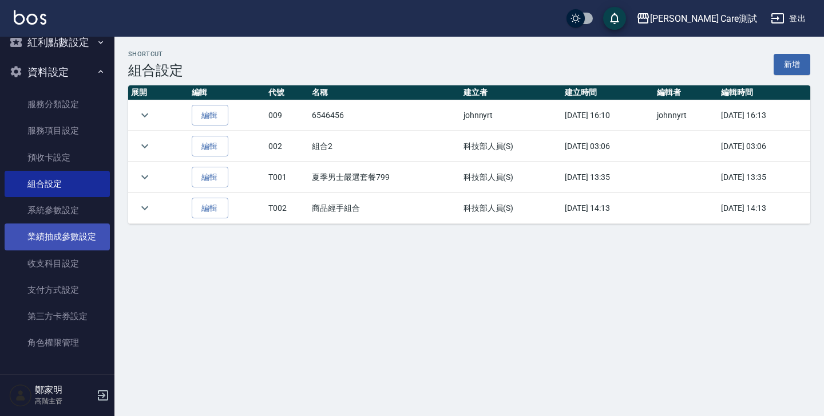
click at [62, 234] on link "業績抽成參數設定" at bounding box center [57, 236] width 105 height 26
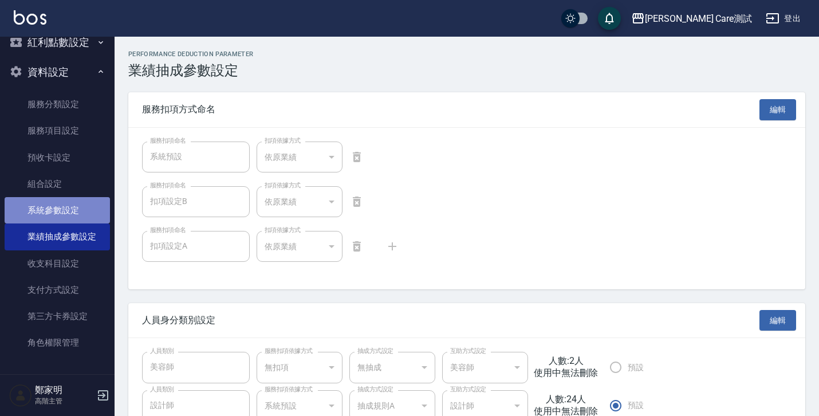
click at [62, 215] on link "系統參數設定" at bounding box center [57, 210] width 105 height 26
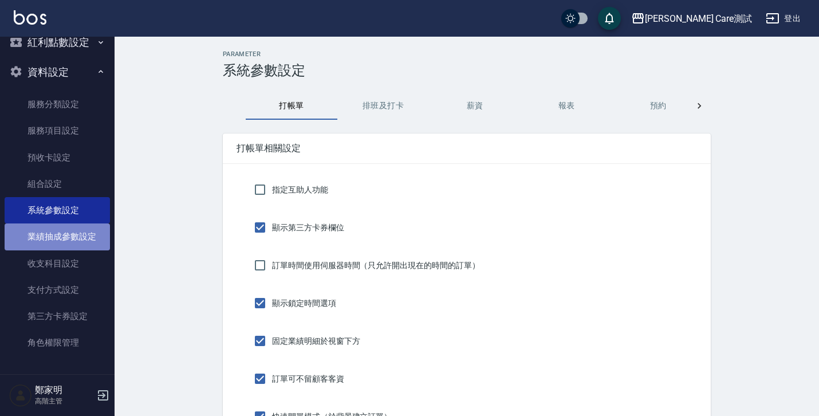
click at [64, 241] on link "業績抽成參數設定" at bounding box center [57, 236] width 105 height 26
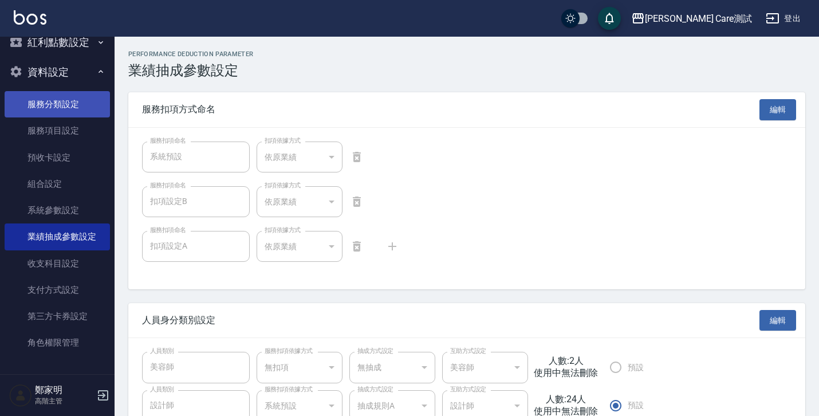
click at [68, 100] on link "服務分類設定" at bounding box center [57, 104] width 105 height 26
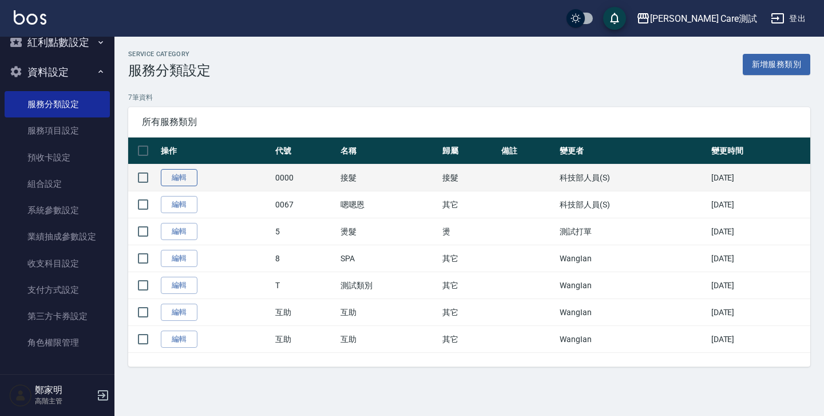
click at [181, 176] on link "編輯" at bounding box center [179, 178] width 37 height 18
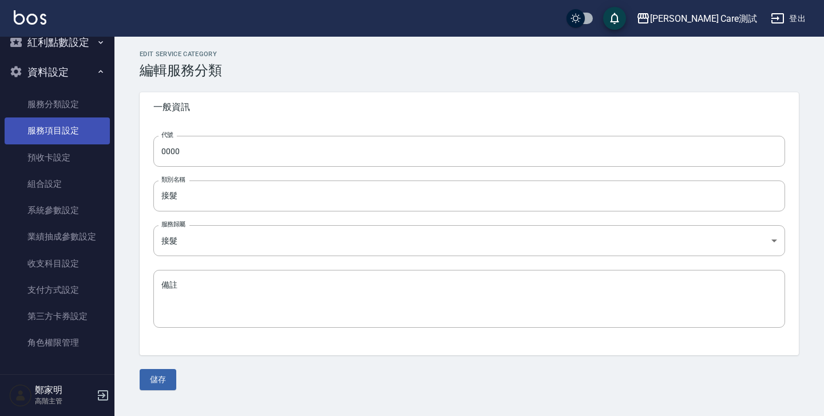
click at [69, 133] on link "服務項目設定" at bounding box center [57, 130] width 105 height 26
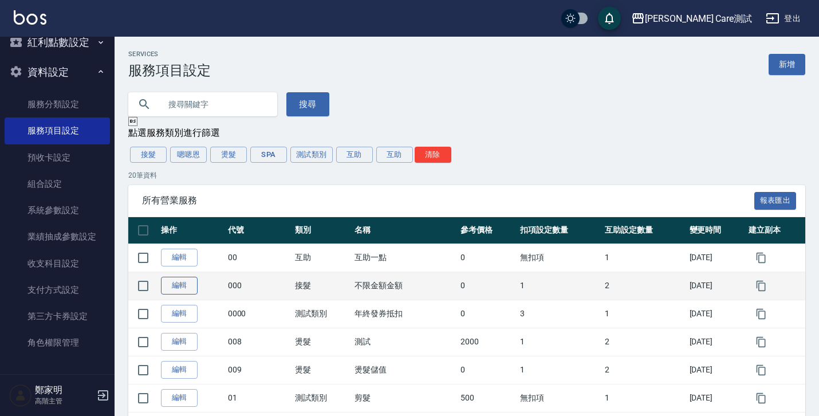
click at [175, 288] on link "編輯" at bounding box center [179, 286] width 37 height 18
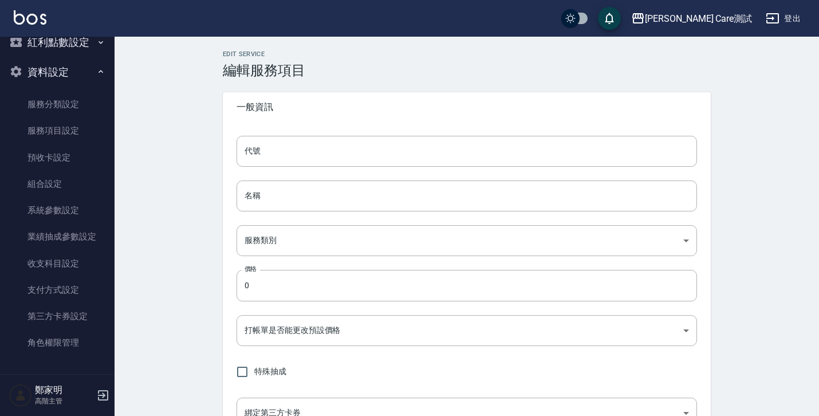
type input "000"
type input "不限金額金額"
type input "6d233322-c0be-48ff-adb3-c05f8df40254"
type input "FALSE"
type input "none"
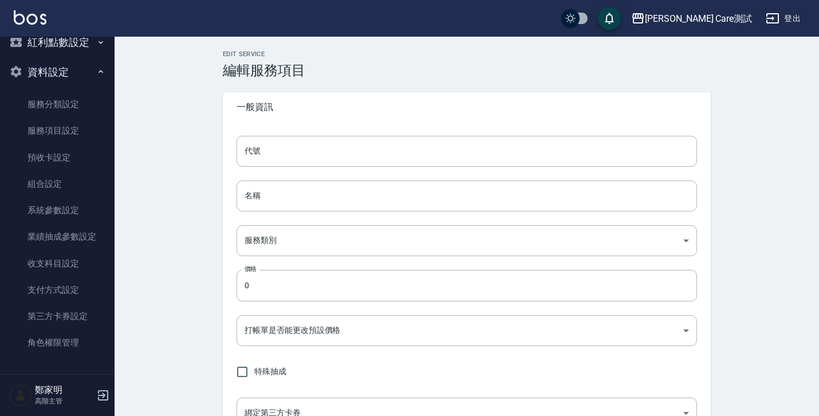
type input "UNSET"
type input "onSalary"
type input "洗"
type input "1"
type input "點數"
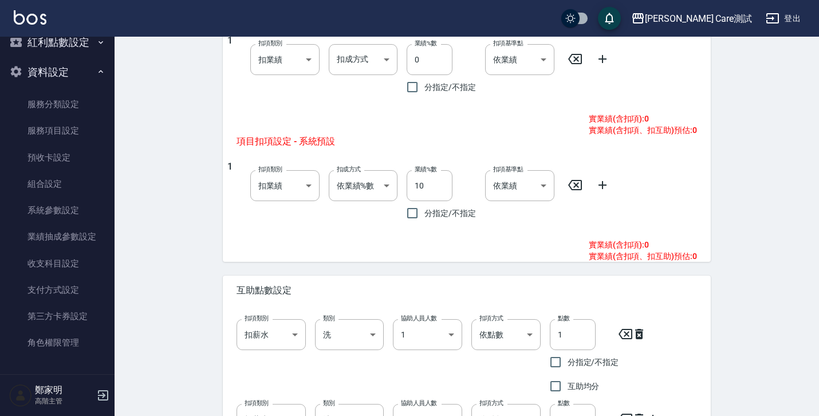
scroll to position [775, 0]
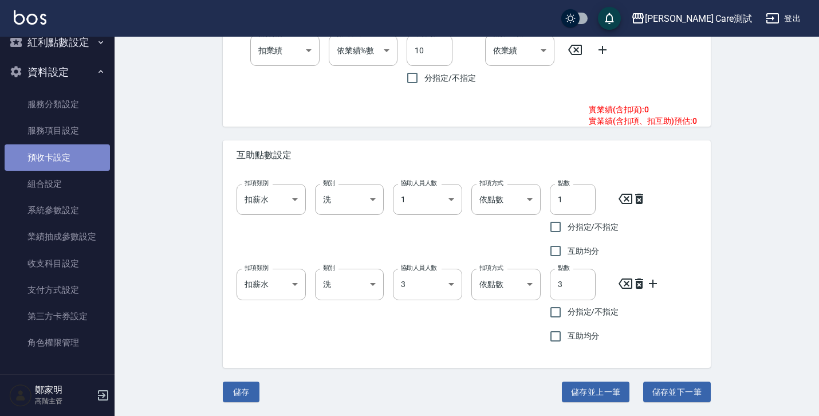
click at [61, 146] on link "預收卡設定" at bounding box center [57, 157] width 105 height 26
